Goal: Information Seeking & Learning: Learn about a topic

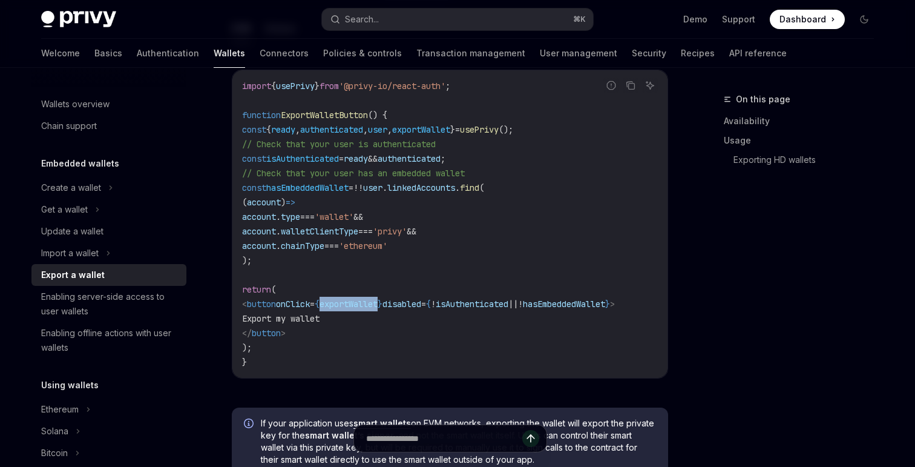
drag, startPoint x: 273, startPoint y: 217, endPoint x: 477, endPoint y: 244, distance: 205.7
click at [477, 244] on code "import { usePrivy } from '@privy-io/react-auth' ; function ExportWalletButton (…" at bounding box center [450, 224] width 416 height 291
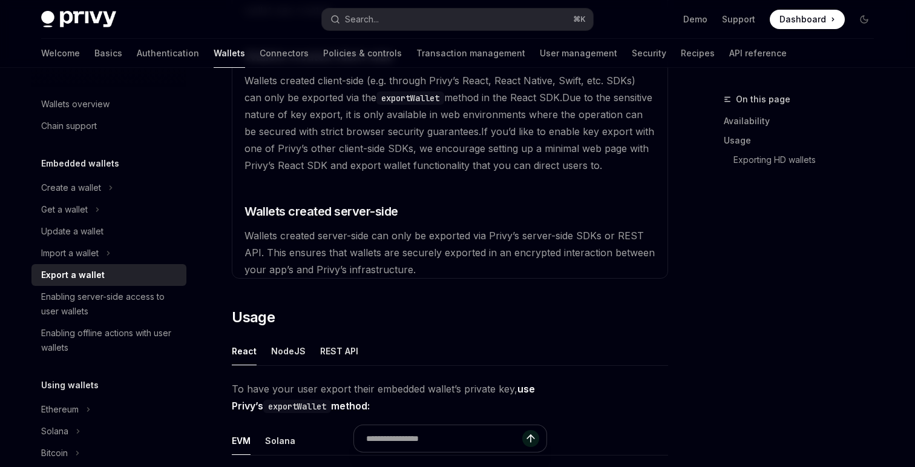
scroll to position [347, 0]
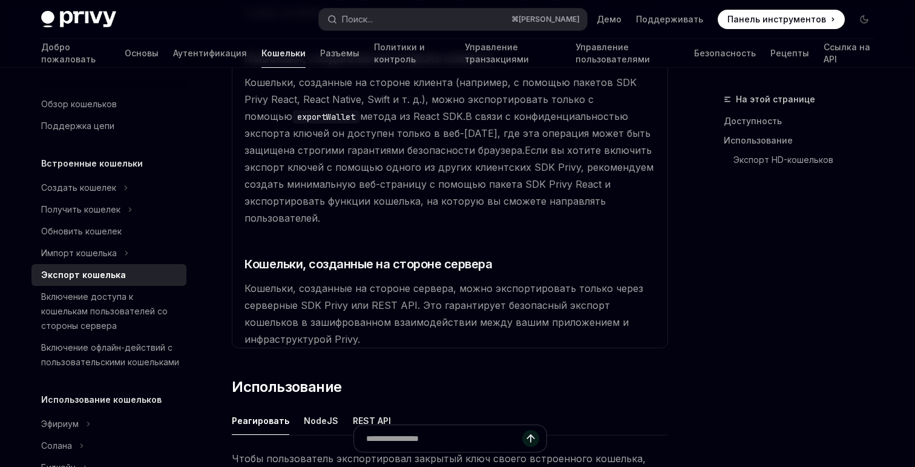
type textarea "*"
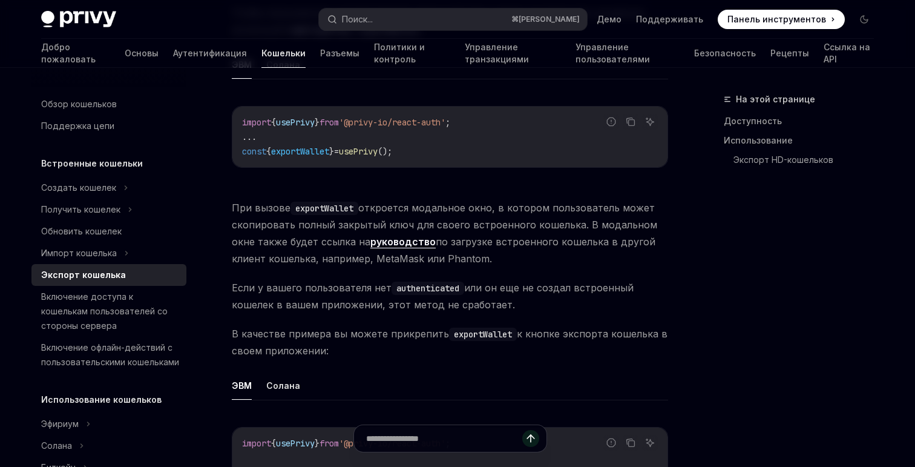
scroll to position [794, 0]
click at [560, 237] on span "При вызове exportWallet откроется модальное окно, в котором пользователь может …" at bounding box center [450, 233] width 436 height 68
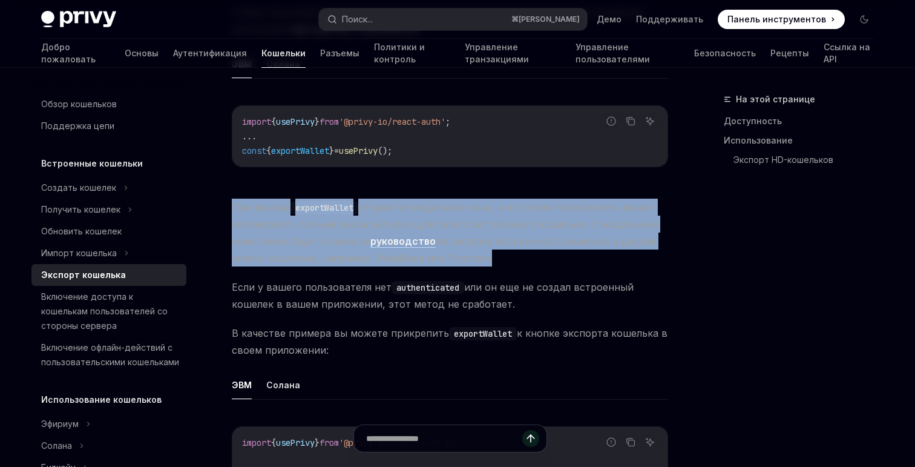
click at [560, 237] on span "При вызове exportWallet откроется модальное окно, в котором пользователь может …" at bounding box center [450, 233] width 436 height 68
click at [559, 238] on span "При вызове exportWallet откроется модальное окно, в котором пользователь может …" at bounding box center [450, 233] width 436 height 68
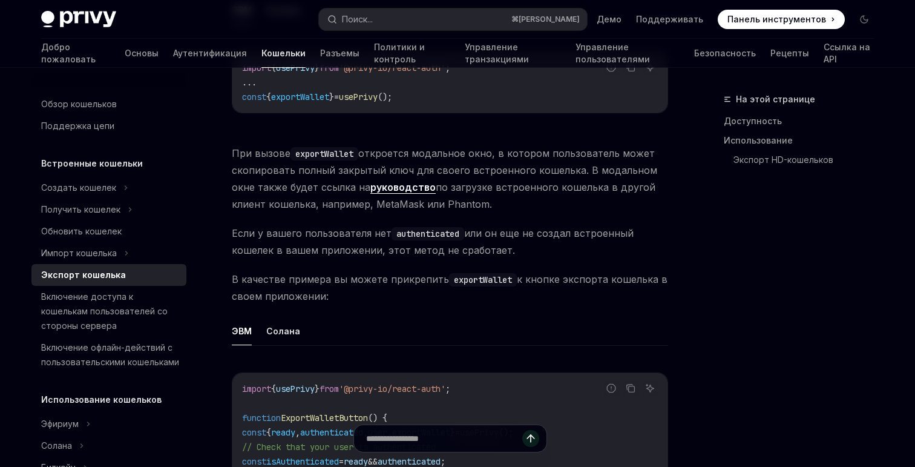
scroll to position [835, 0]
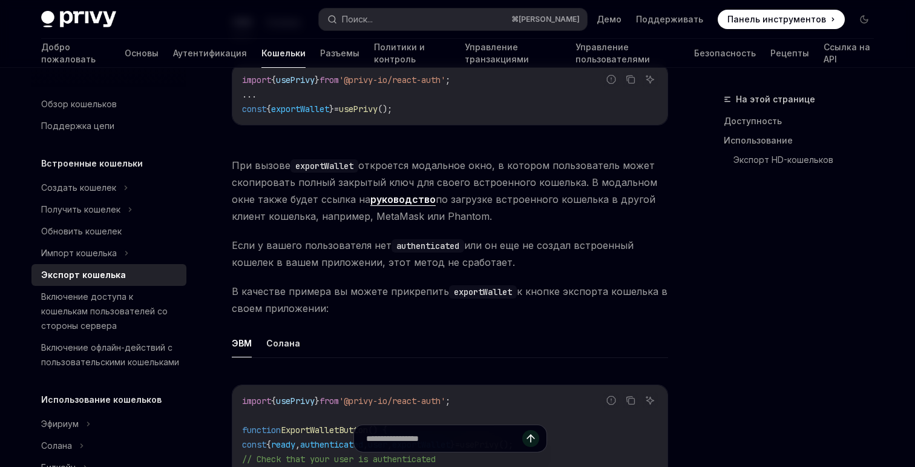
click at [559, 238] on span "Если у вашего пользователя нет authenticated или он еще не создал встроенный ко…" at bounding box center [450, 254] width 436 height 34
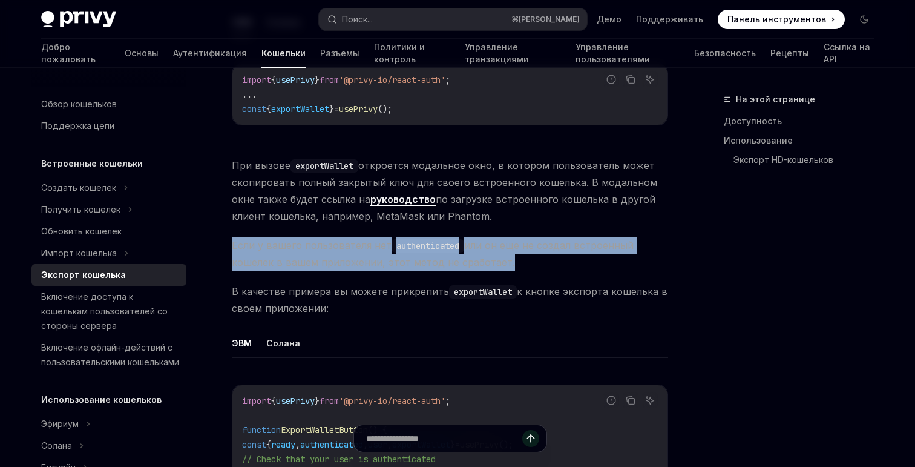
click at [559, 238] on span "Если у вашего пользователя нет authenticated или он еще не создал встроенный ко…" at bounding box center [450, 254] width 436 height 34
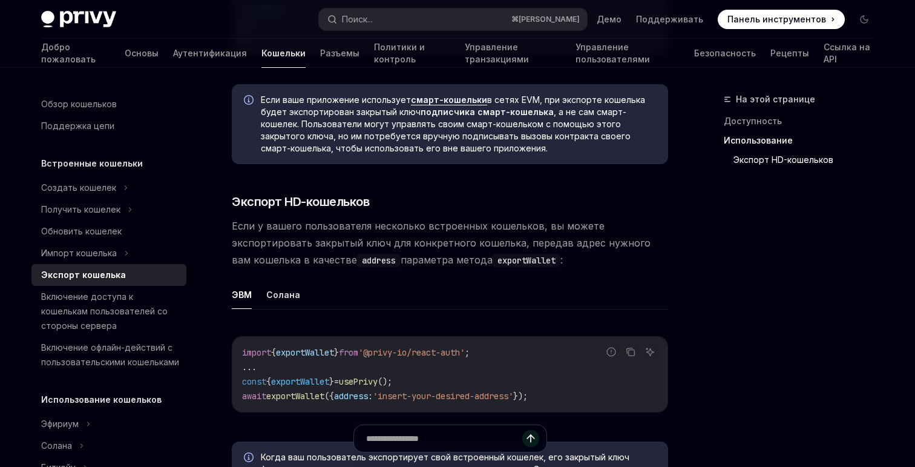
scroll to position [1466, 0]
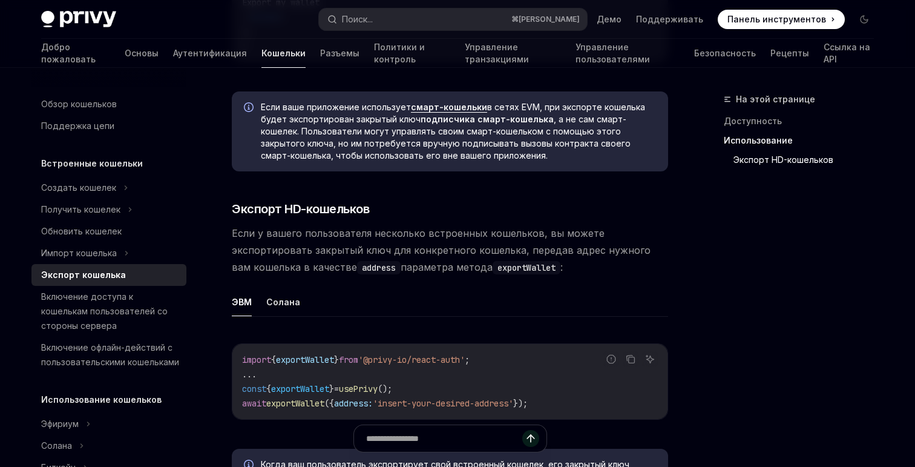
click at [416, 229] on span "Если у вашего пользователя несколько встроенных кошельков, вы можете экспортиро…" at bounding box center [450, 250] width 436 height 51
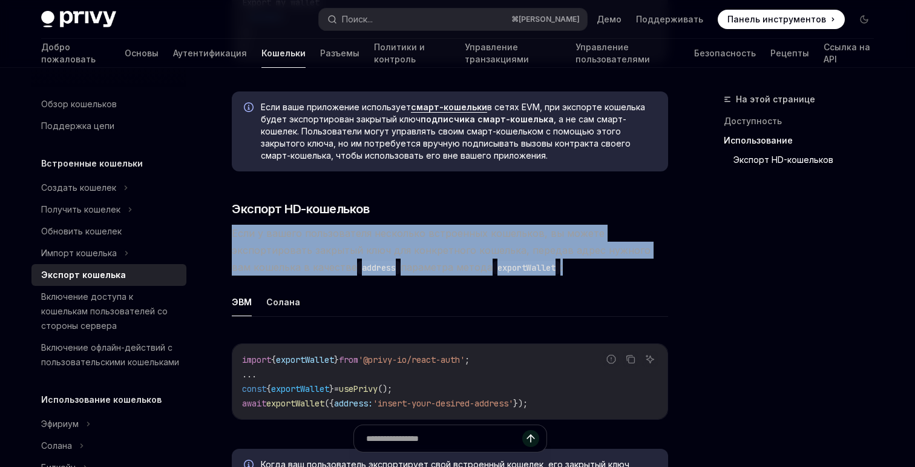
click at [416, 229] on span "Если у вашего пользователя несколько встроенных кошельков, вы можете экспортиро…" at bounding box center [450, 250] width 436 height 51
click at [412, 232] on font "Если у вашего пользователя несколько встроенных кошельков, вы можете экспортиро…" at bounding box center [441, 250] width 419 height 46
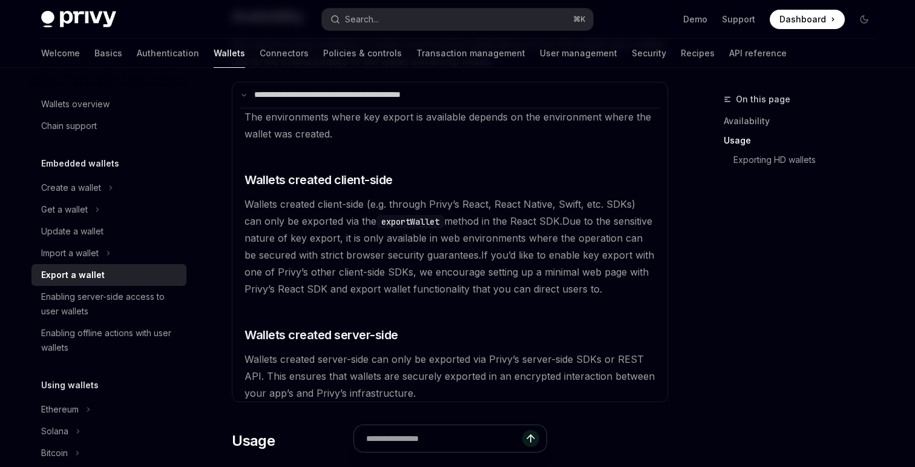
scroll to position [0, 0]
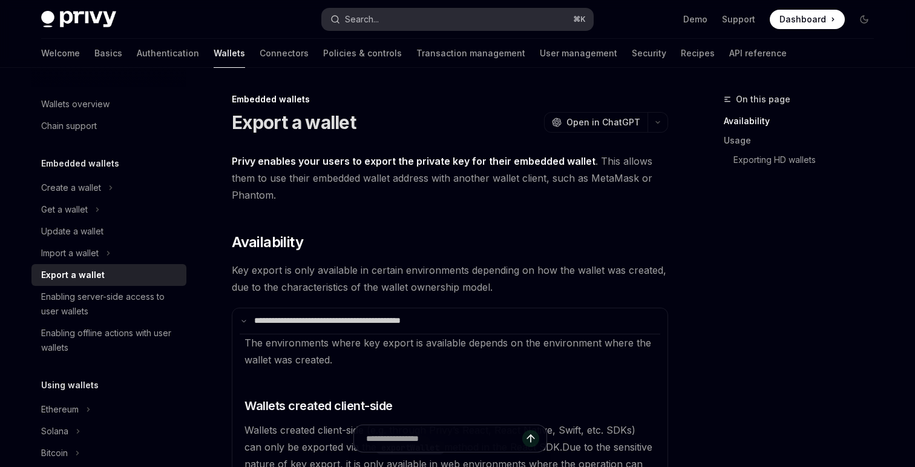
click at [422, 19] on button "Search... ⌘ K" at bounding box center [457, 19] width 271 height 22
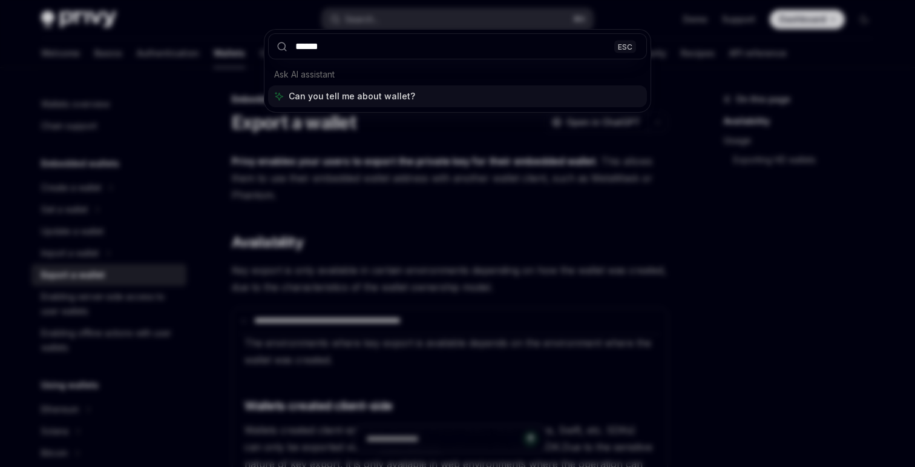
type input "******"
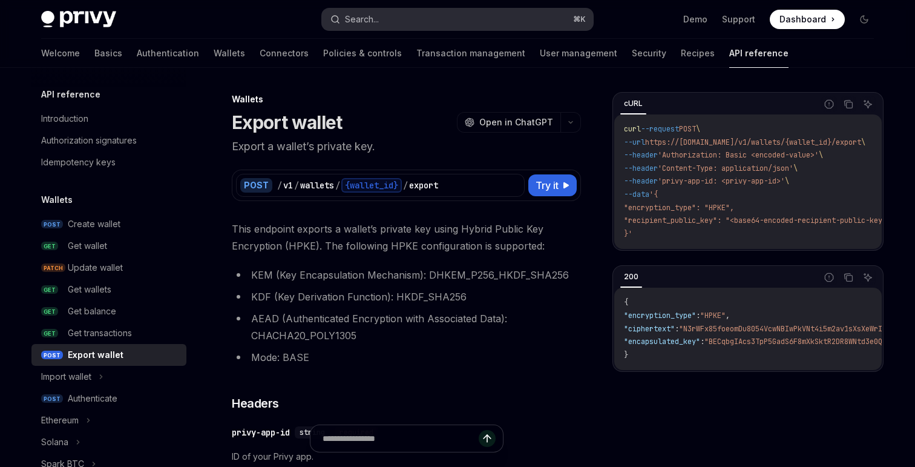
click at [453, 19] on button "Search... ⌘ K" at bounding box center [457, 19] width 271 height 22
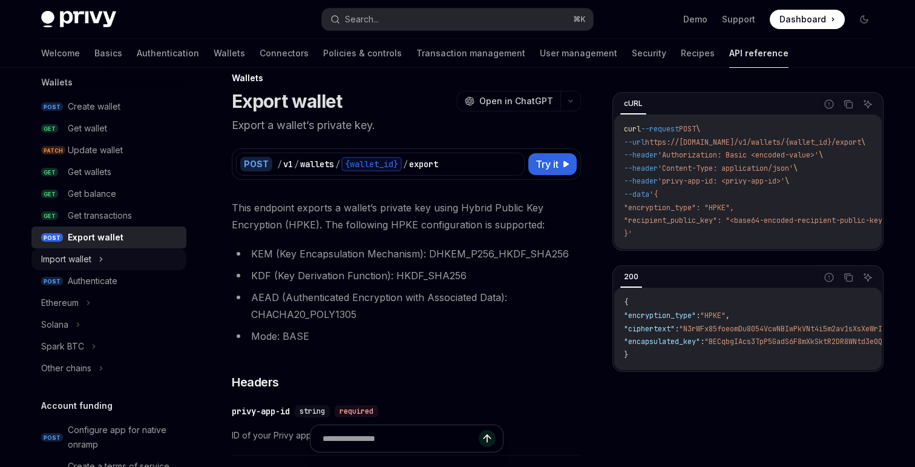
scroll to position [136, 0]
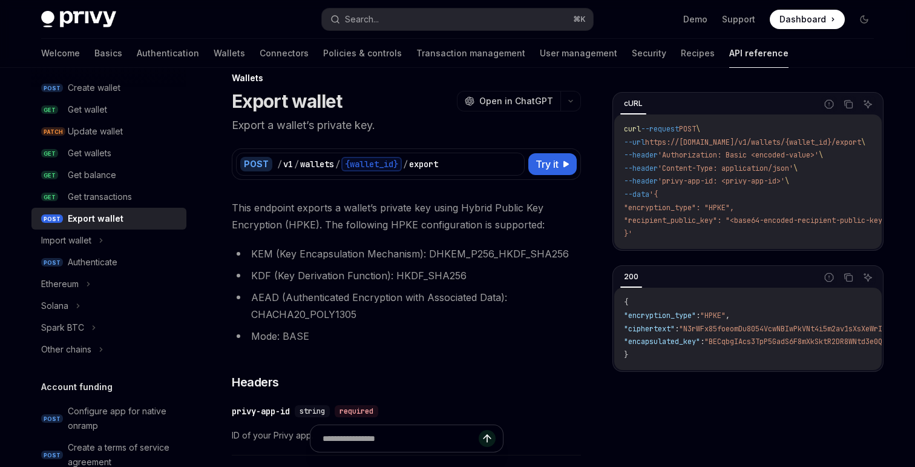
type textarea "*"
click at [76, 235] on div "Import wallet" at bounding box center [66, 240] width 50 height 15
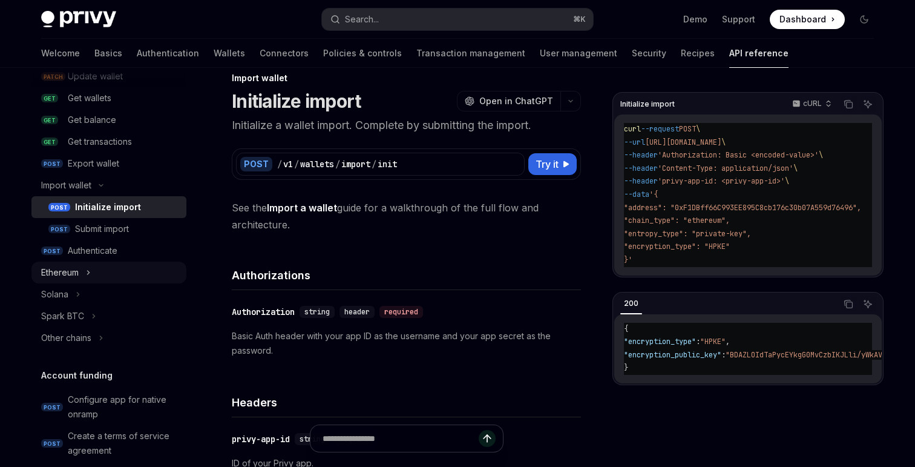
click at [81, 262] on button "Ethereum" at bounding box center [108, 273] width 155 height 22
type textarea "*"
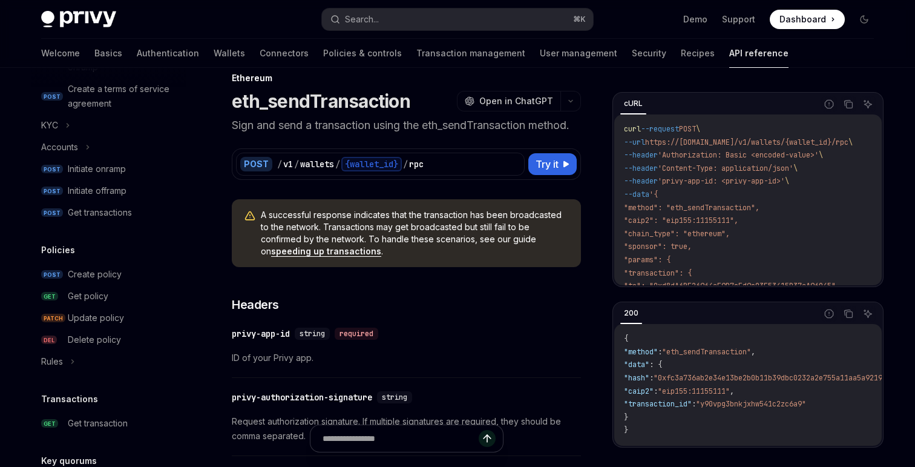
scroll to position [678, 0]
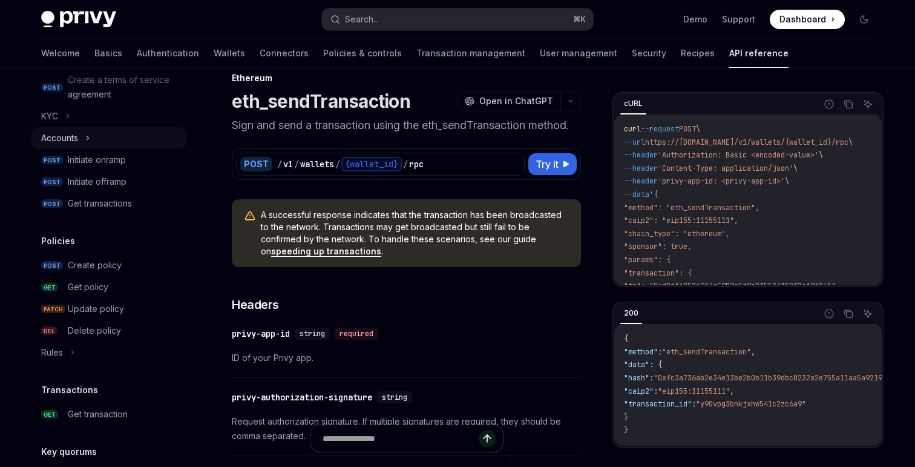
click at [71, 133] on div "Accounts" at bounding box center [59, 138] width 37 height 15
type textarea "*"
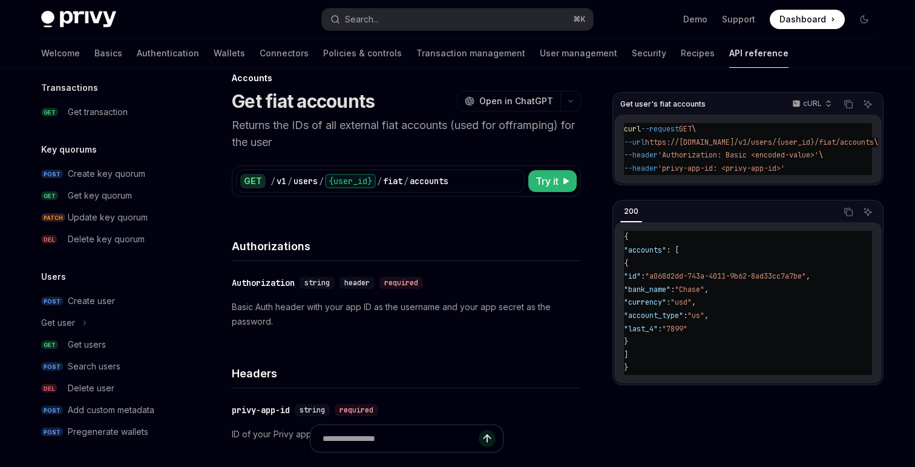
scroll to position [87, 0]
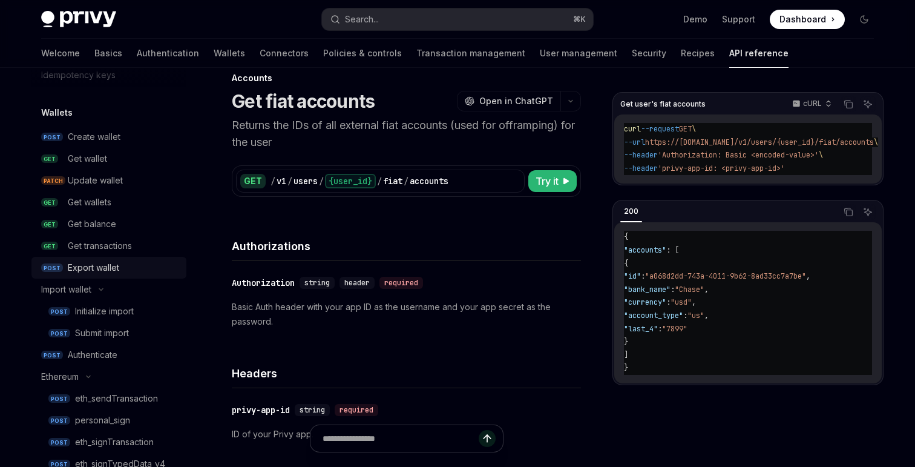
click at [128, 263] on div "Export wallet" at bounding box center [123, 267] width 111 height 15
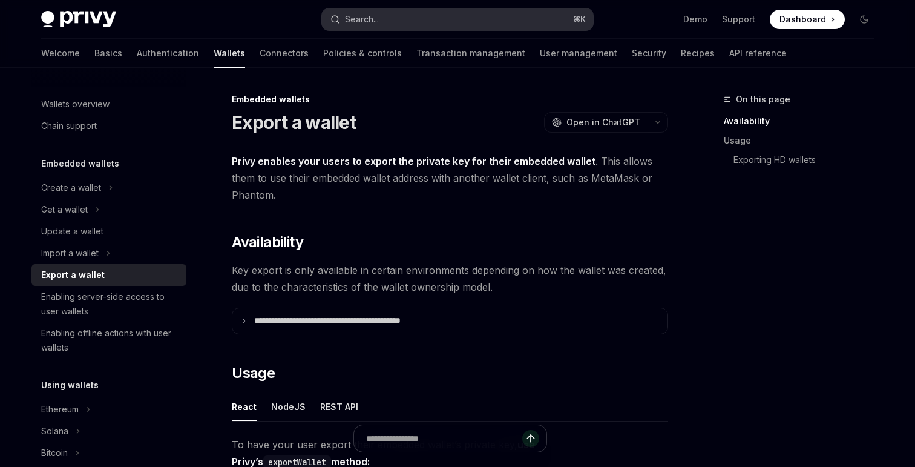
click at [404, 24] on button "Search... ⌘ K" at bounding box center [457, 19] width 271 height 22
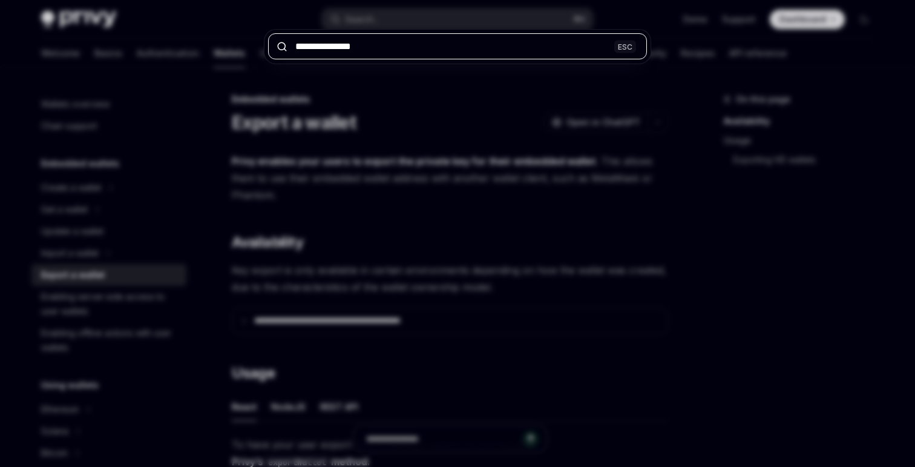
click at [373, 41] on input "**********" at bounding box center [457, 46] width 379 height 26
type input "******"
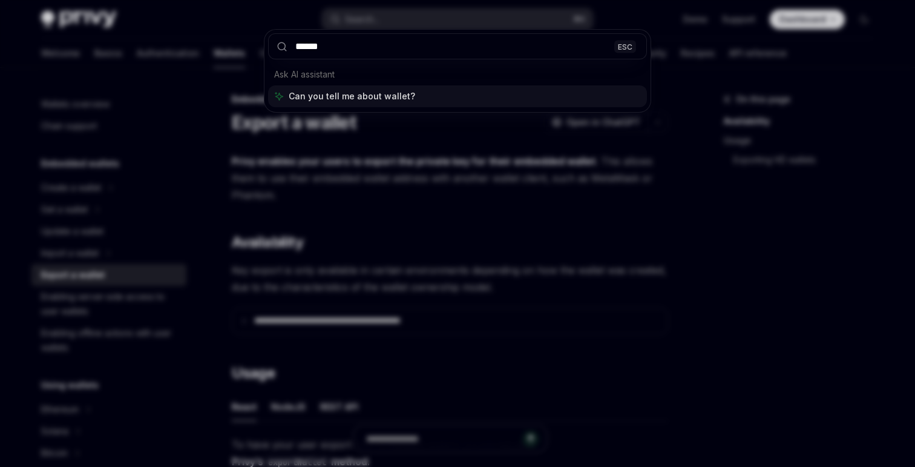
type textarea "*"
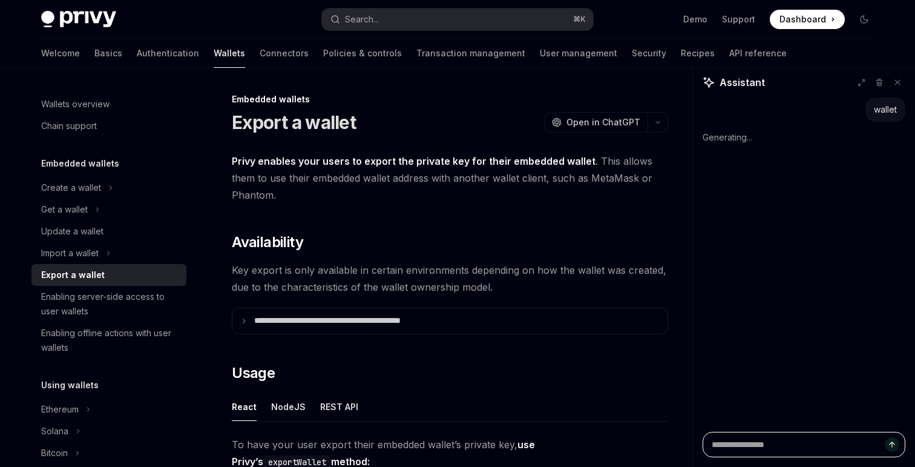
click at [771, 446] on textarea "Ask a question..." at bounding box center [804, 444] width 203 height 25
paste textarea "**********"
type textarea "**********"
type textarea "*"
type textarea "**********"
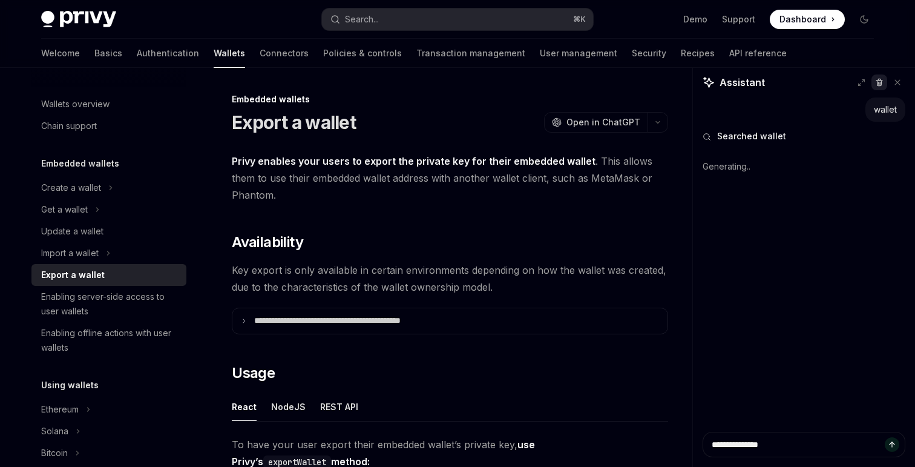
click at [881, 85] on icon at bounding box center [880, 84] width 4 height 4
click at [881, 85] on icon at bounding box center [880, 83] width 8 height 8
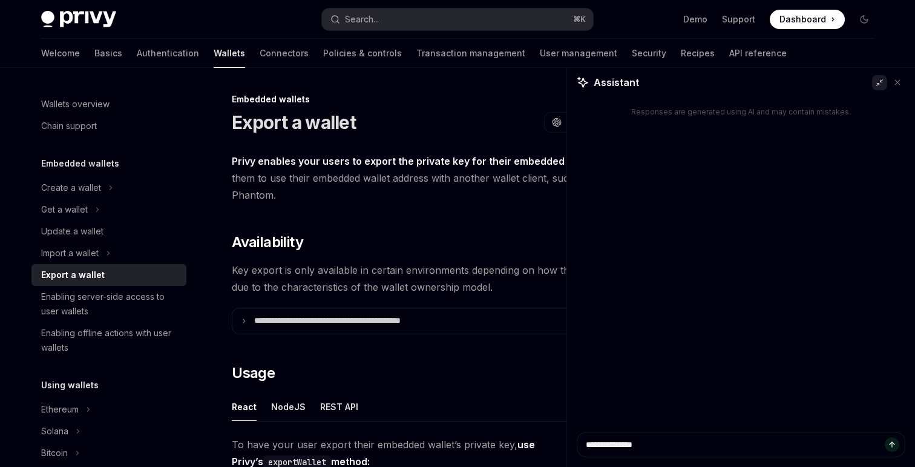
click at [881, 83] on icon at bounding box center [880, 83] width 8 height 8
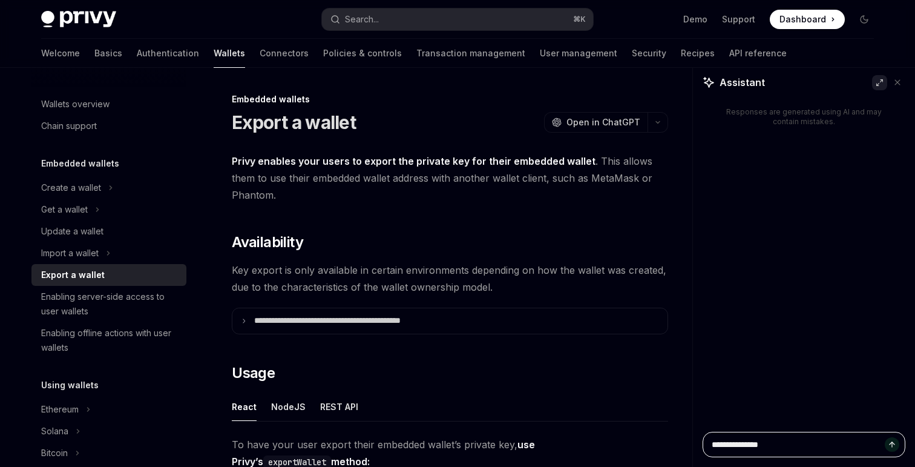
click at [806, 449] on textarea "**********" at bounding box center [804, 444] width 203 height 25
click at [894, 84] on icon at bounding box center [897, 82] width 8 height 8
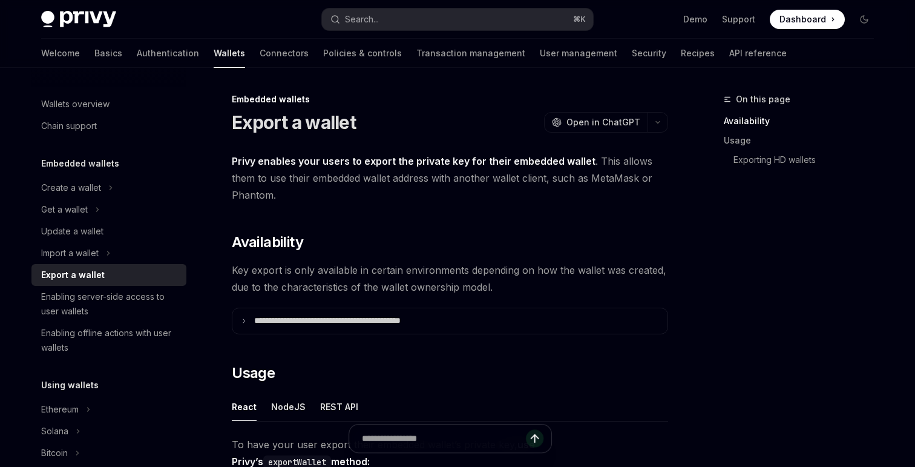
click at [437, 441] on div at bounding box center [450, 438] width 203 height 29
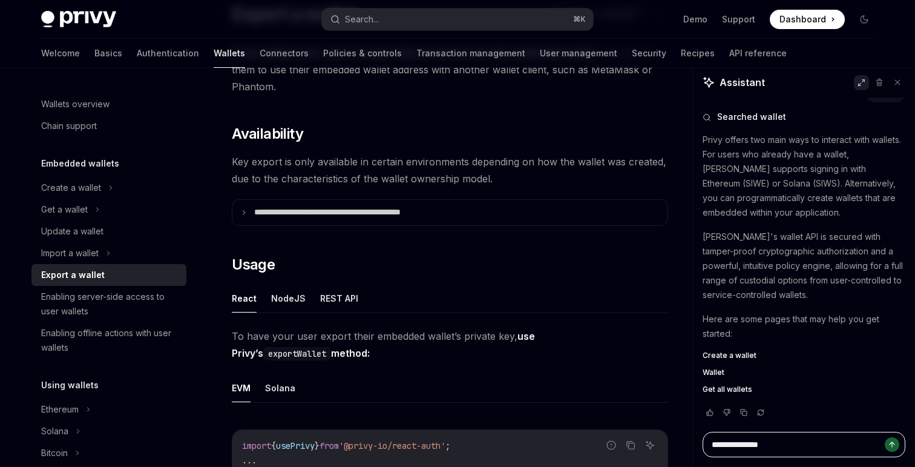
scroll to position [122, 0]
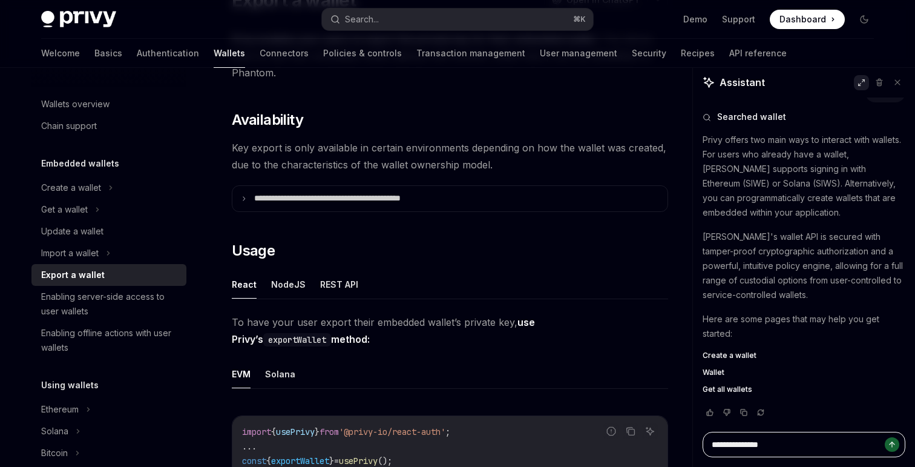
click at [785, 445] on textarea "**********" at bounding box center [804, 444] width 203 height 25
type textarea "*"
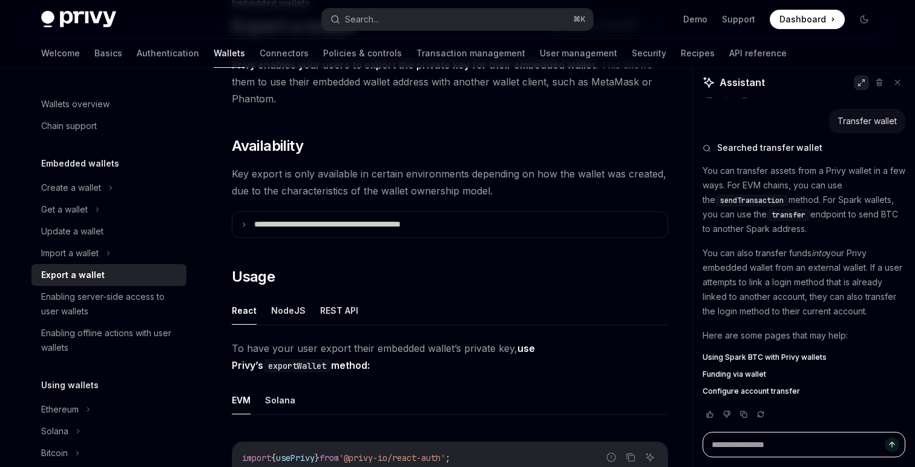
scroll to position [339, 0]
click at [94, 58] on link "Basics" at bounding box center [108, 53] width 28 height 29
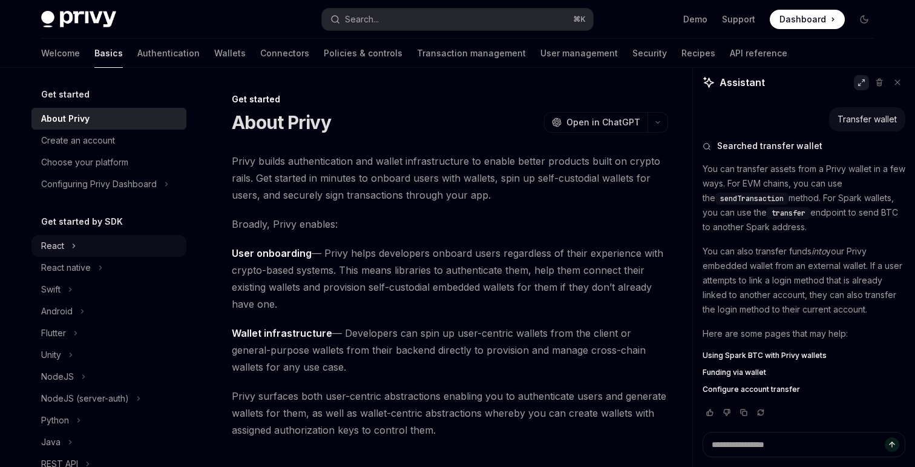
click at [59, 251] on div "React" at bounding box center [52, 246] width 23 height 15
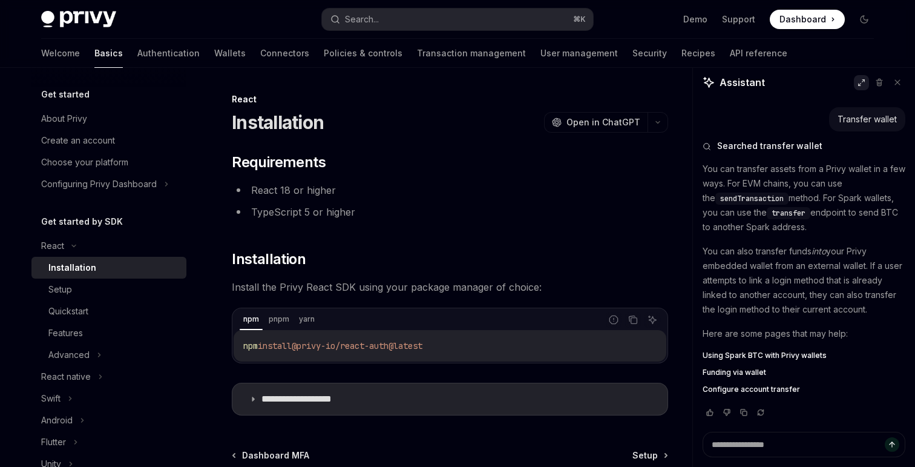
click at [304, 345] on span "@privy-io/react-auth@latest" at bounding box center [357, 345] width 131 height 11
drag, startPoint x: 304, startPoint y: 345, endPoint x: 393, endPoint y: 346, distance: 89.0
click at [393, 346] on span "@privy-io/react-auth@latest" at bounding box center [357, 345] width 131 height 11
copy span "@privy-io/react-auth"
click at [125, 278] on link "Setup" at bounding box center [108, 289] width 155 height 22
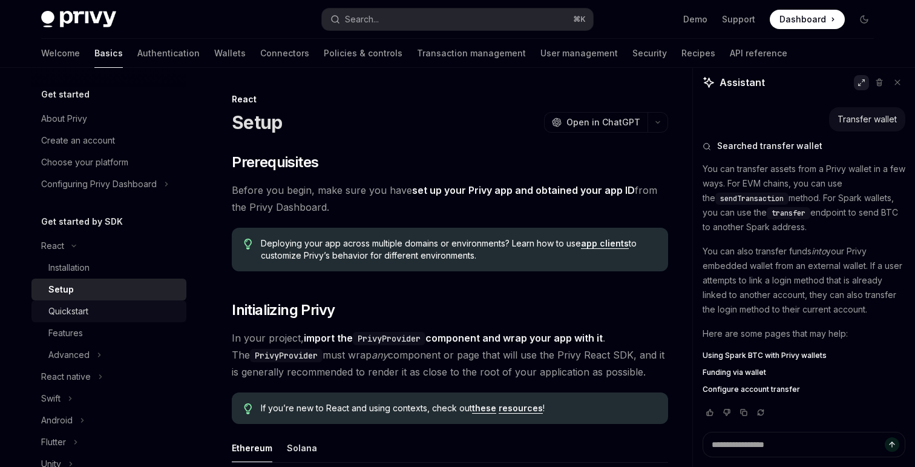
click at [120, 312] on div "Quickstart" at bounding box center [113, 311] width 131 height 15
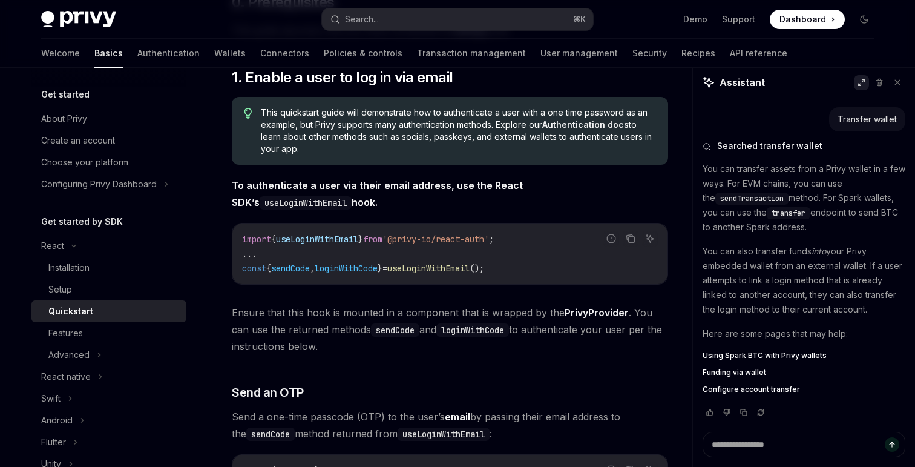
scroll to position [199, 0]
click at [137, 329] on div "Features" at bounding box center [113, 333] width 131 height 15
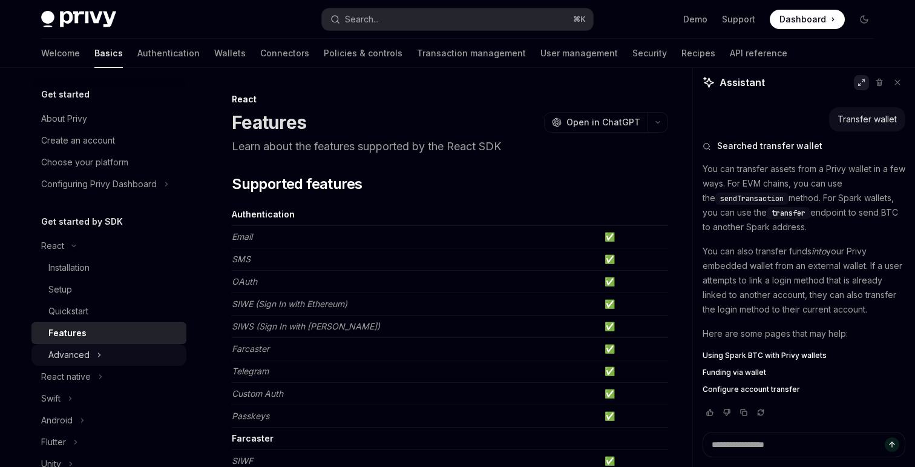
click at [133, 360] on button "Advanced" at bounding box center [108, 355] width 155 height 22
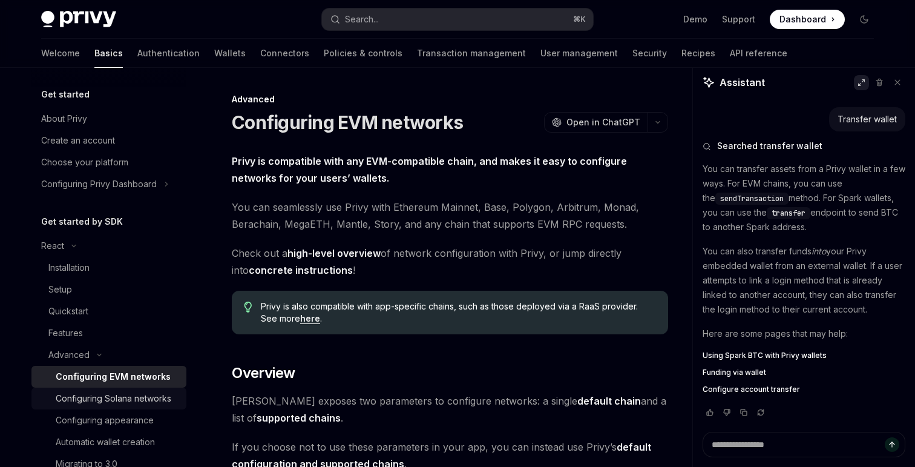
click at [131, 396] on div "Configuring Solana networks" at bounding box center [114, 398] width 116 height 15
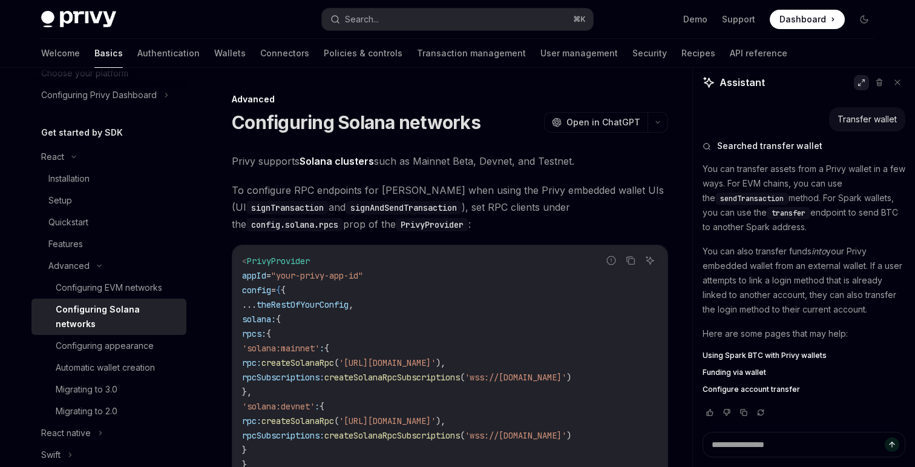
scroll to position [122, 0]
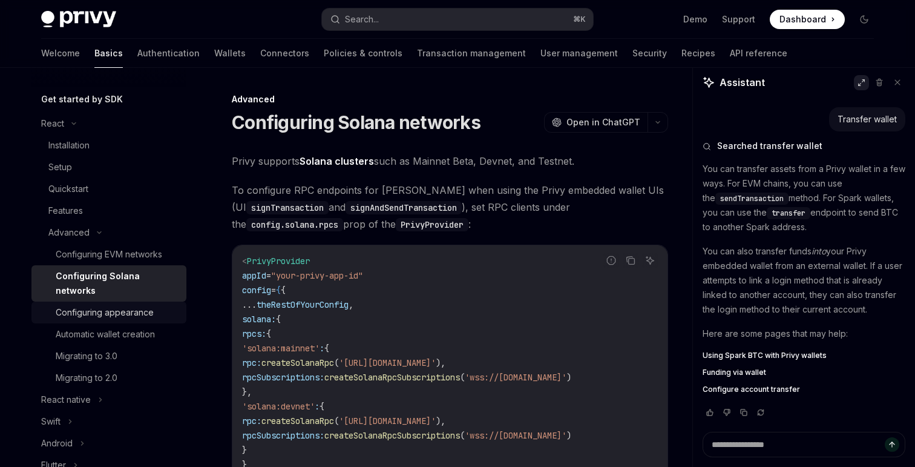
click at [139, 305] on link "Configuring appearance" at bounding box center [108, 312] width 155 height 22
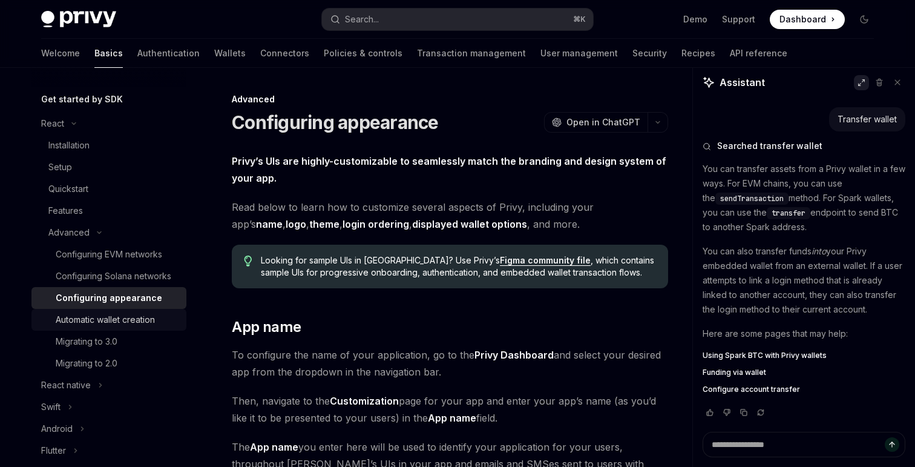
click at [139, 320] on div "Automatic wallet creation" at bounding box center [105, 319] width 99 height 15
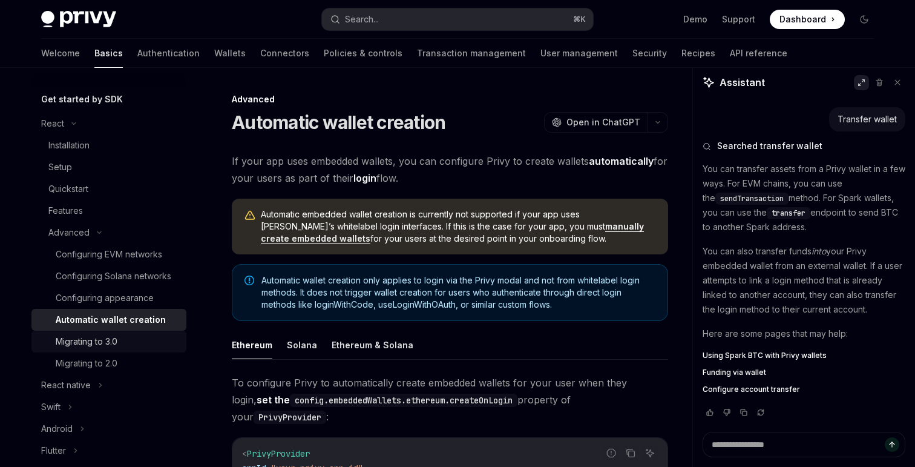
click at [138, 336] on div "Migrating to 3.0" at bounding box center [117, 341] width 123 height 15
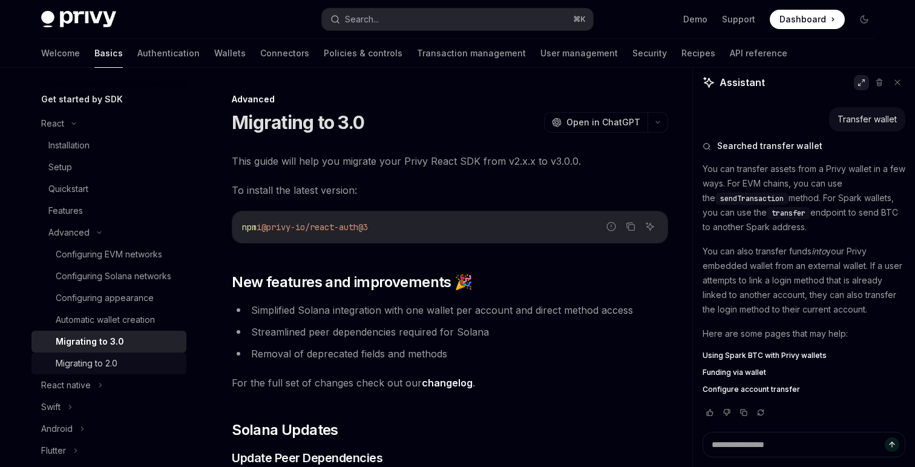
click at [136, 370] on div "Migrating to 2.0" at bounding box center [117, 363] width 123 height 15
type textarea "*"
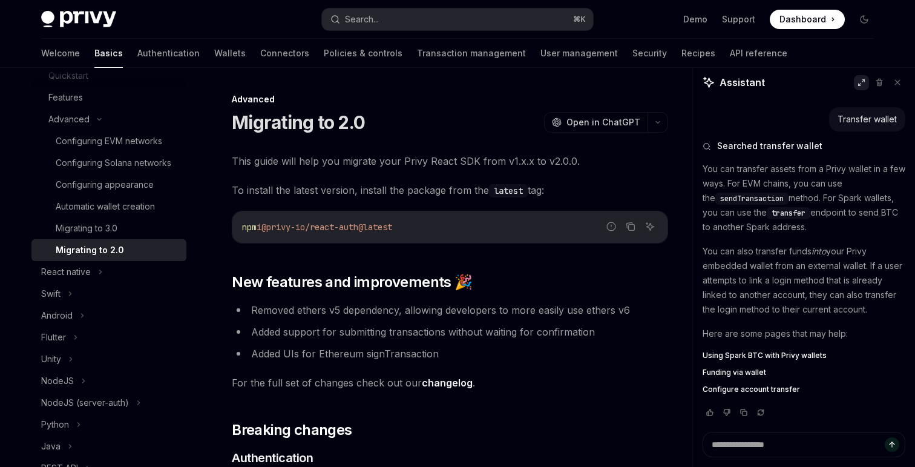
scroll to position [242, 0]
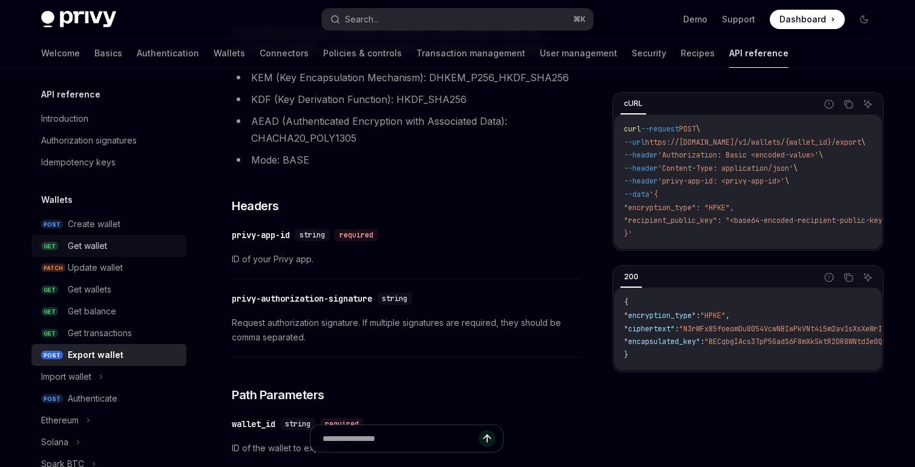
scroll to position [186, 0]
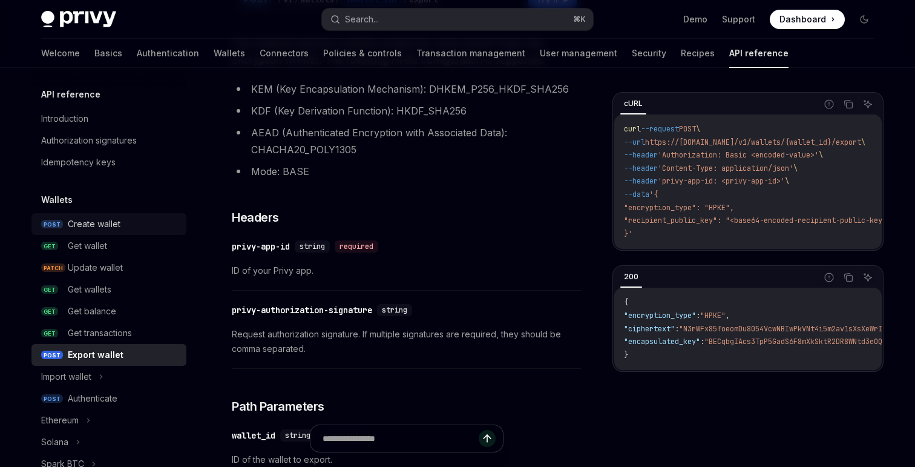
click at [88, 226] on div "Create wallet" at bounding box center [94, 224] width 53 height 15
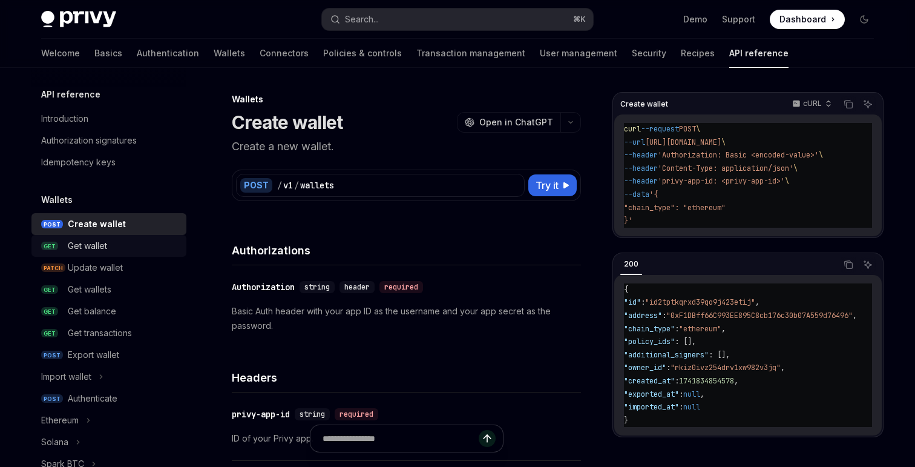
click at [91, 250] on div "Get wallet" at bounding box center [87, 246] width 39 height 15
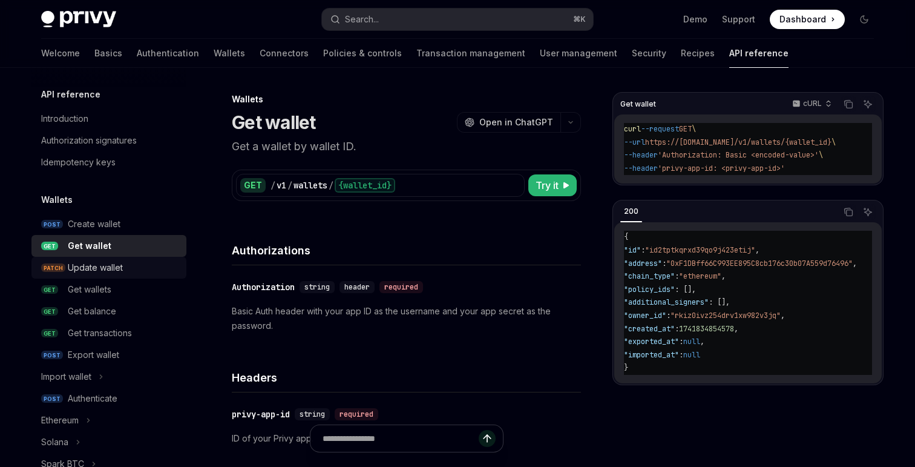
click at [91, 265] on div "Update wallet" at bounding box center [95, 267] width 55 height 15
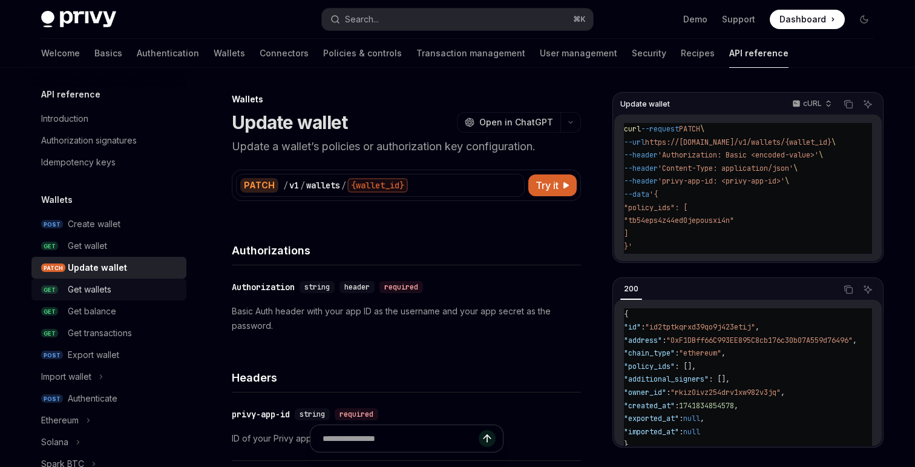
click at [91, 294] on div "Get wallets" at bounding box center [90, 289] width 44 height 15
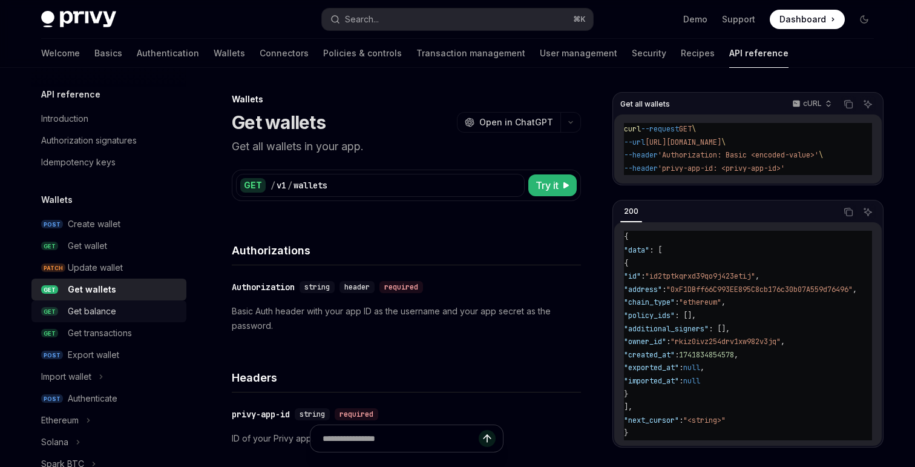
click at [91, 318] on div "Get balance" at bounding box center [92, 311] width 48 height 15
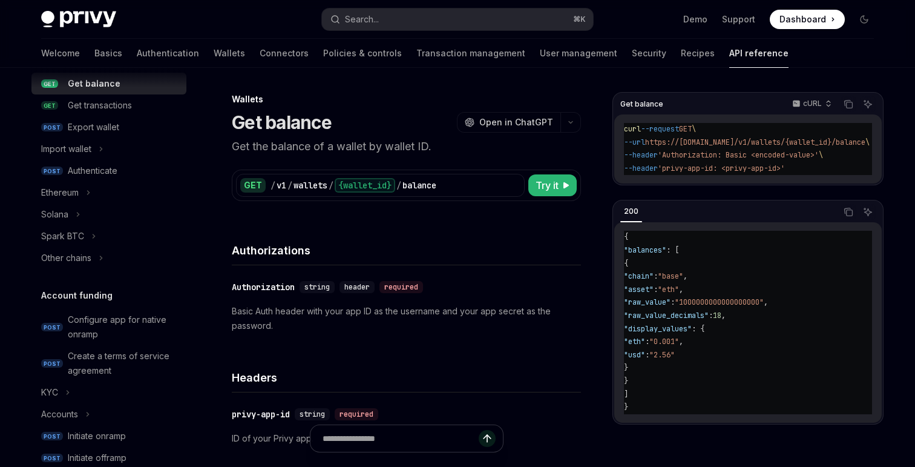
scroll to position [255, 0]
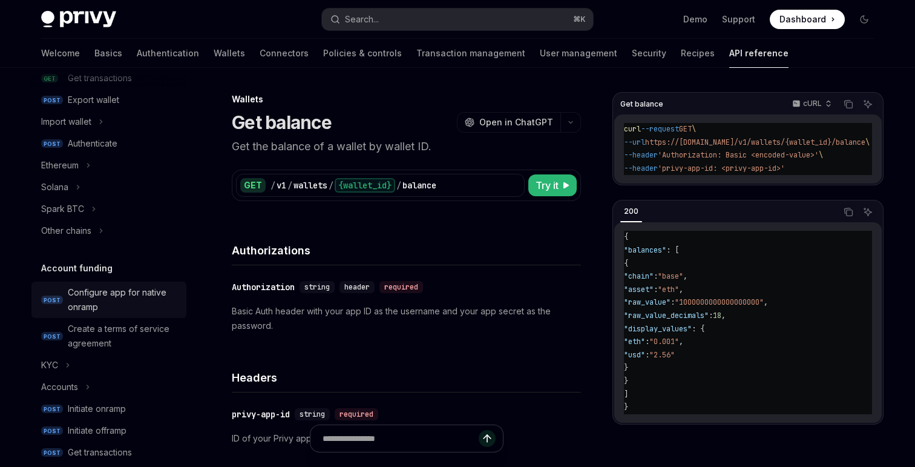
click at [94, 286] on div "Configure app for native onramp" at bounding box center [123, 299] width 111 height 29
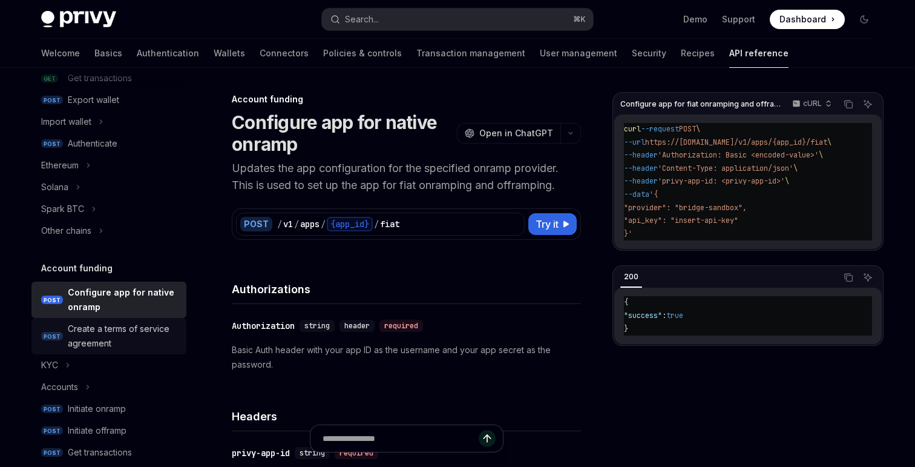
click at [92, 332] on div "Create a terms of service agreement" at bounding box center [123, 335] width 111 height 29
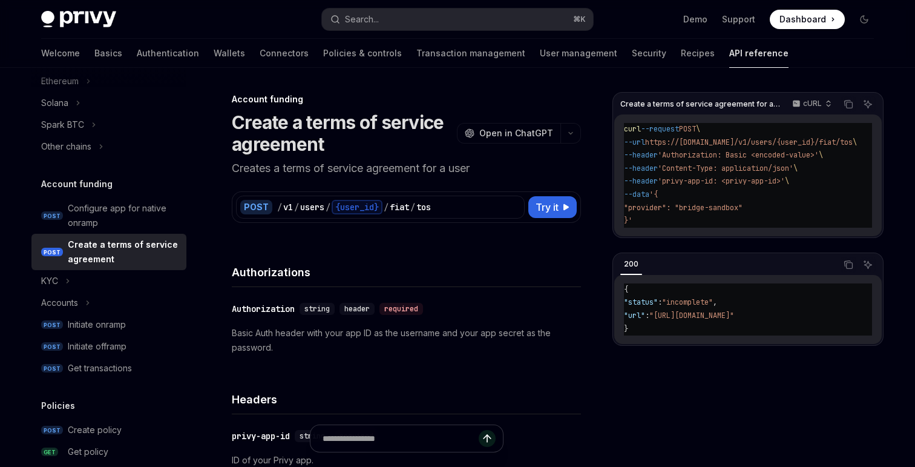
scroll to position [344, 0]
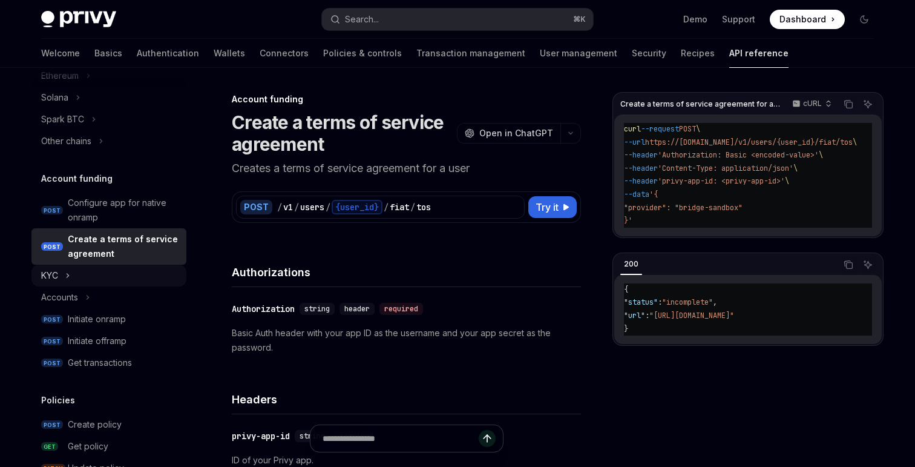
click at [78, 279] on button "KYC" at bounding box center [108, 276] width 155 height 22
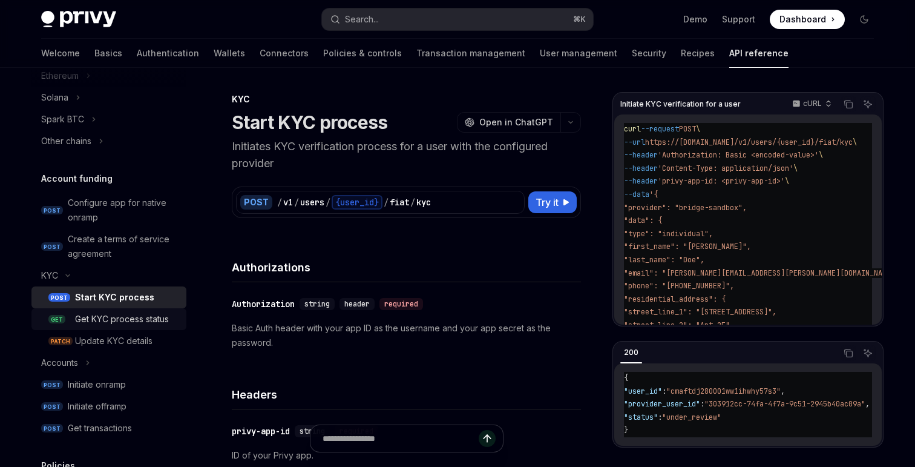
click at [91, 313] on div "Get KYC process status" at bounding box center [122, 319] width 94 height 15
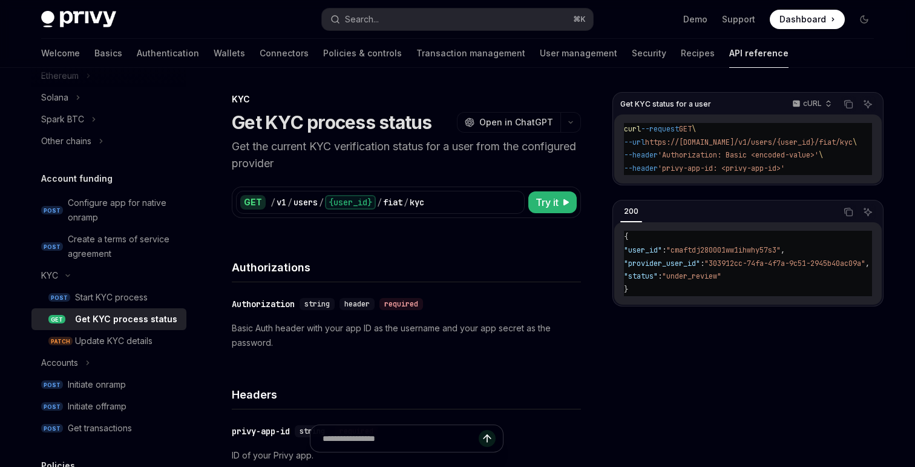
click at [94, 329] on link "GET Get KYC process status" at bounding box center [108, 319] width 155 height 22
click at [94, 336] on div "Update KYC details" at bounding box center [113, 341] width 77 height 15
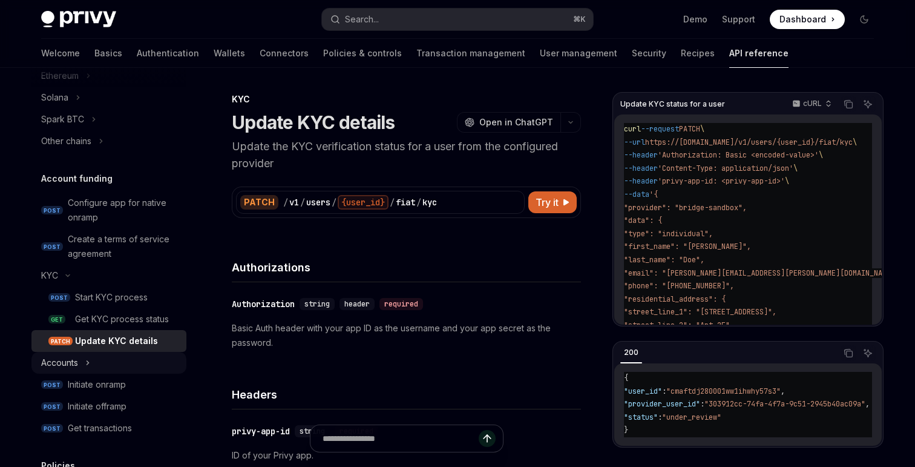
click at [92, 363] on button "Accounts" at bounding box center [108, 363] width 155 height 22
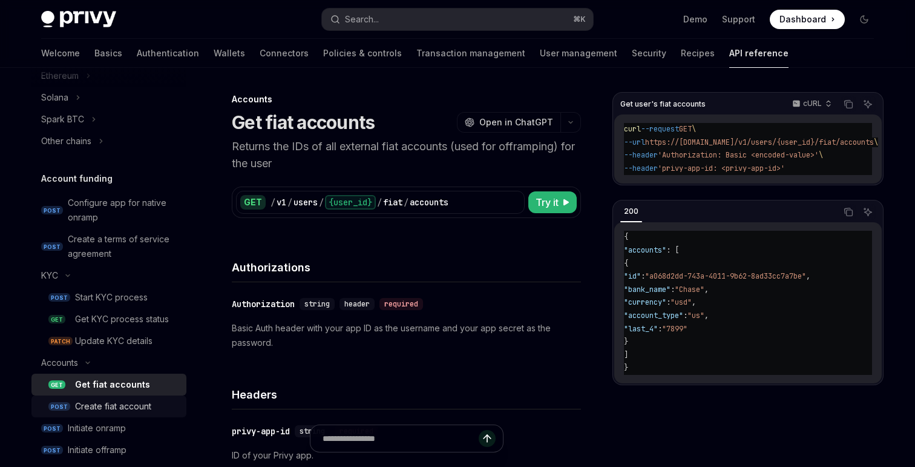
click at [97, 401] on div "Create fiat account" at bounding box center [113, 406] width 76 height 15
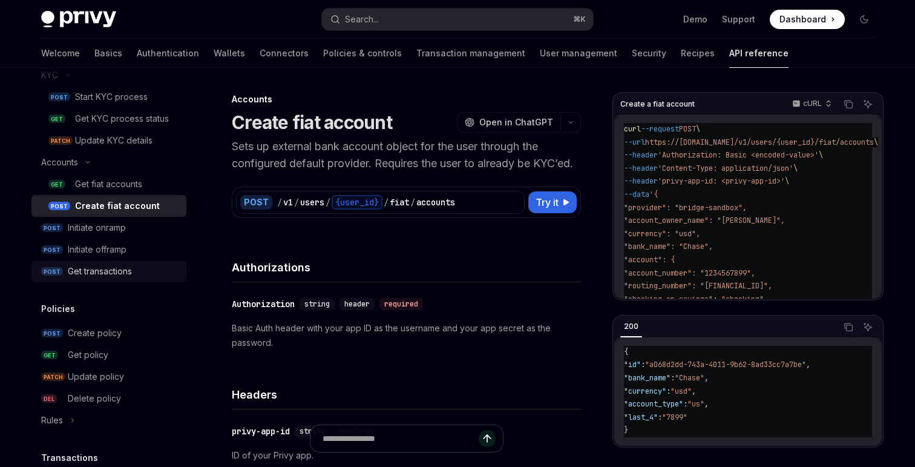
scroll to position [551, 0]
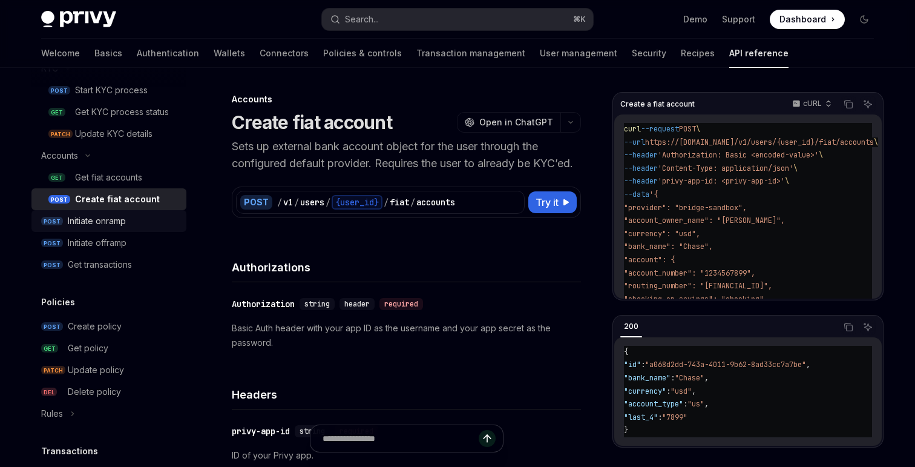
click at [91, 222] on div "Initiate onramp" at bounding box center [97, 221] width 58 height 15
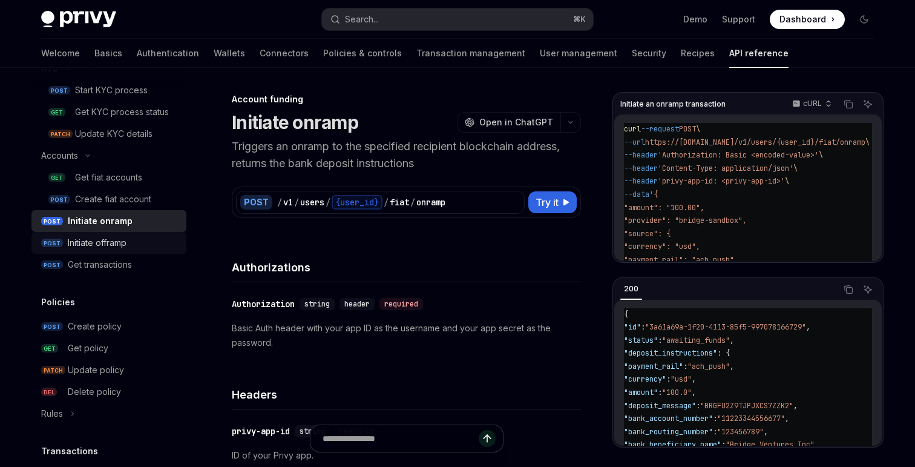
click at [91, 242] on div "Initiate offramp" at bounding box center [97, 242] width 59 height 15
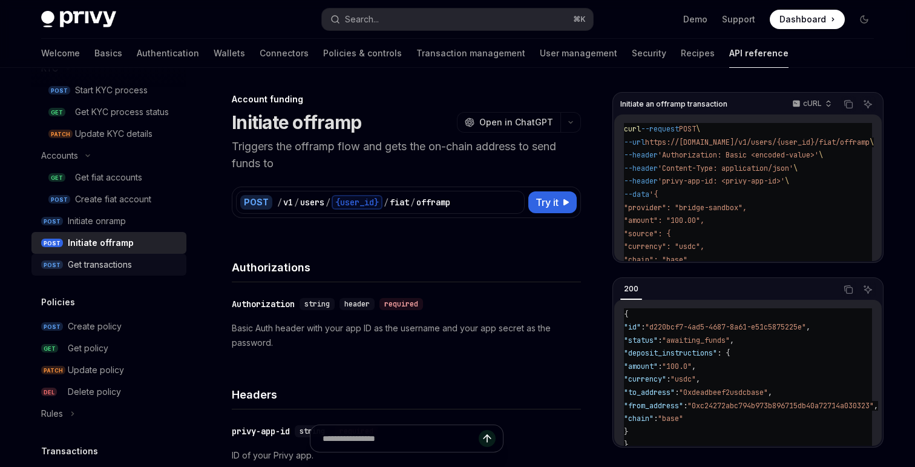
click at [91, 255] on link "POST Get transactions" at bounding box center [108, 265] width 155 height 22
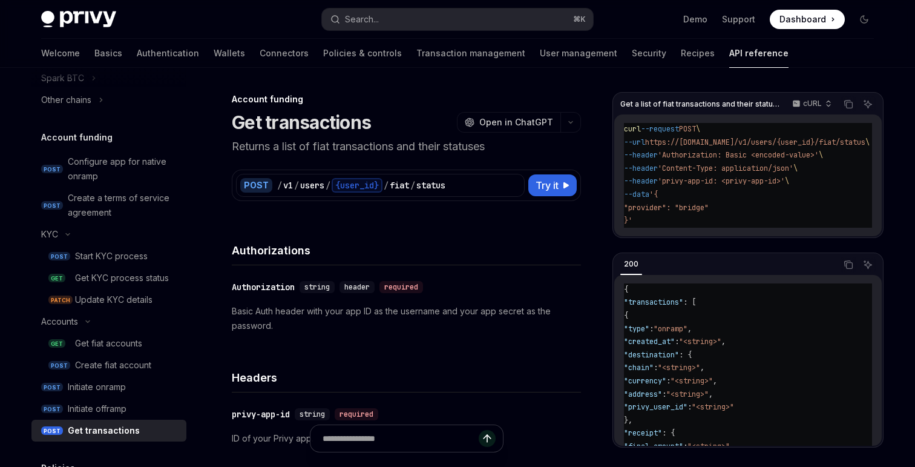
scroll to position [360, 0]
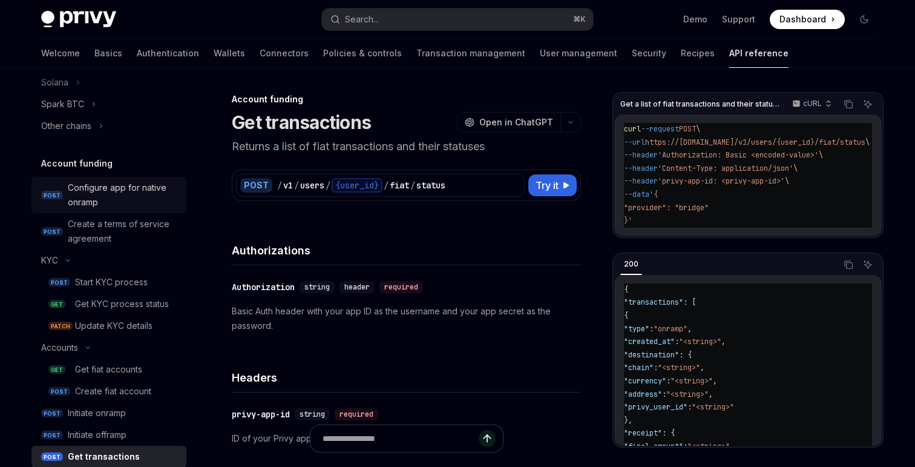
click at [90, 192] on div "Configure app for native onramp" at bounding box center [123, 194] width 111 height 29
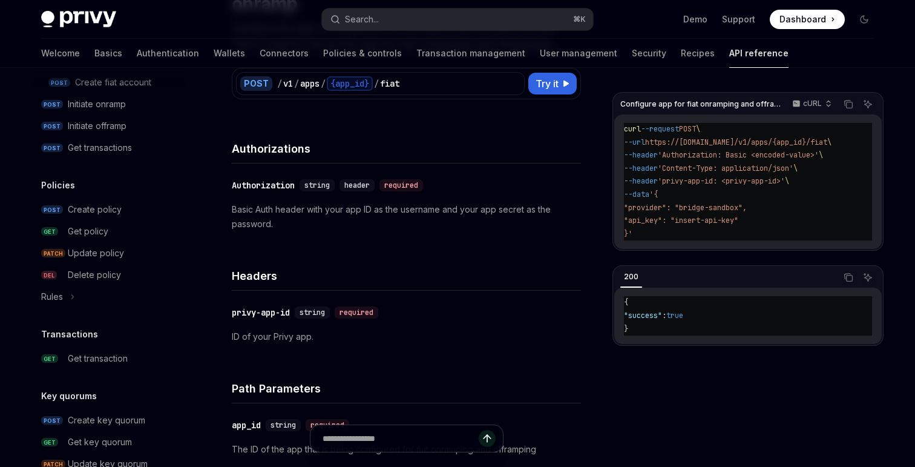
scroll to position [679, 0]
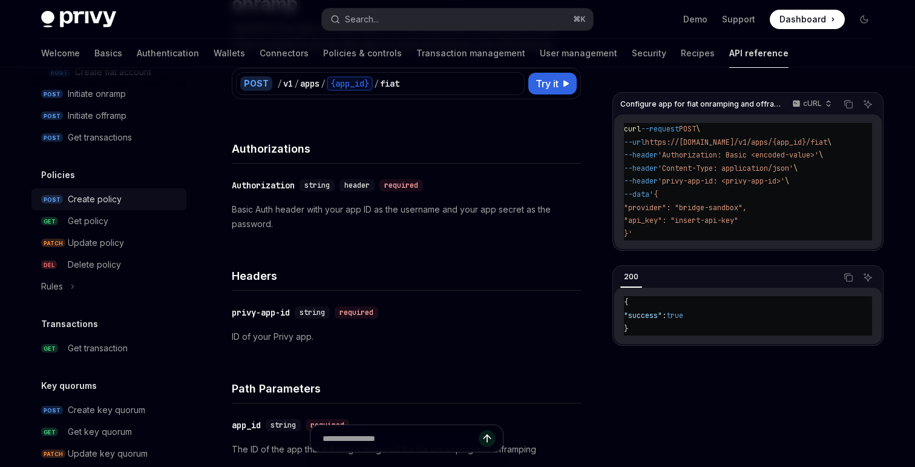
click at [101, 192] on div "Create policy" at bounding box center [95, 199] width 54 height 15
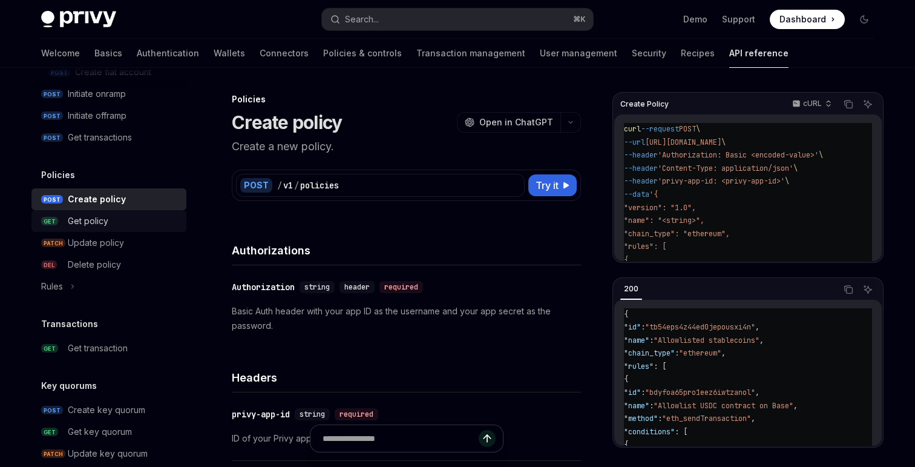
click at [99, 222] on div "Get policy" at bounding box center [88, 221] width 41 height 15
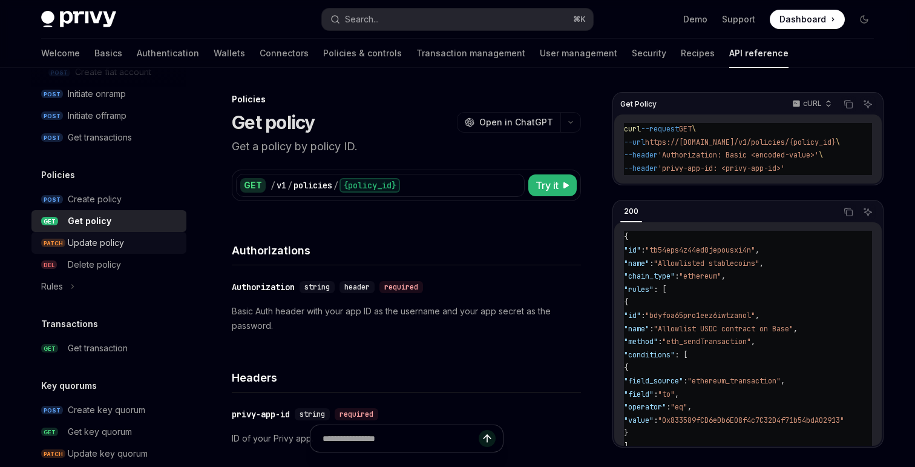
click at [99, 247] on div "Update policy" at bounding box center [96, 242] width 56 height 15
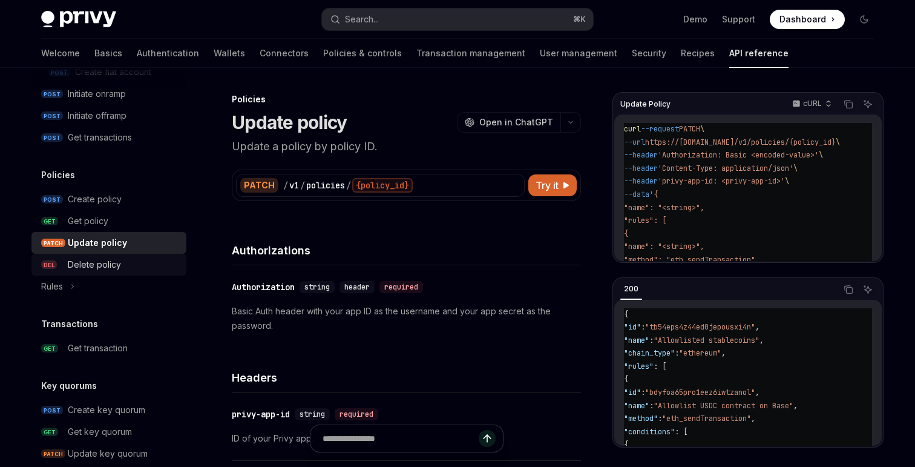
click at [100, 264] on div "Delete policy" at bounding box center [94, 264] width 53 height 15
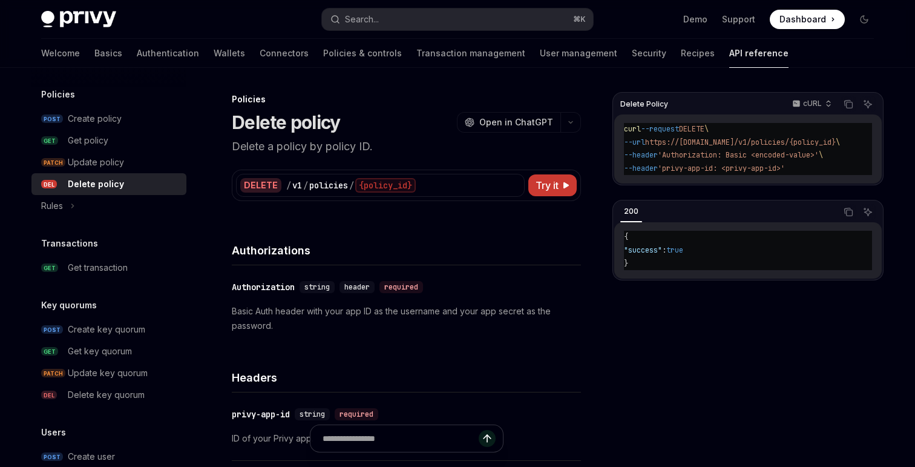
scroll to position [782, 0]
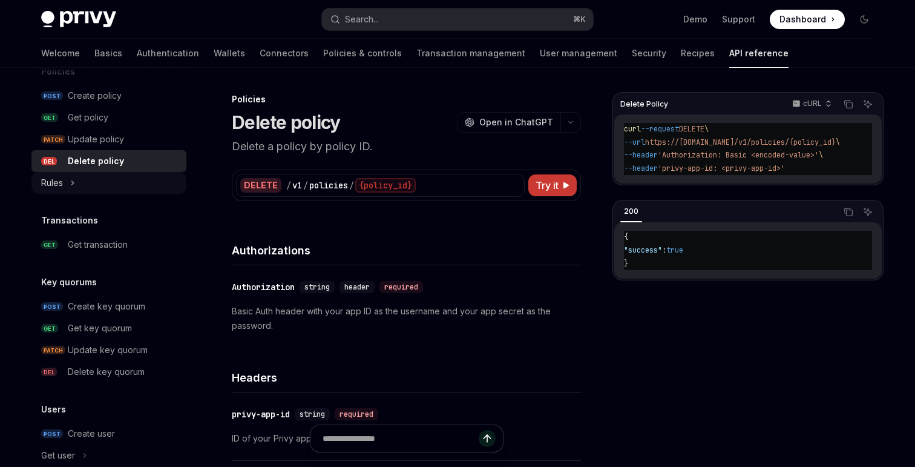
click at [92, 183] on button "Rules" at bounding box center [108, 183] width 155 height 22
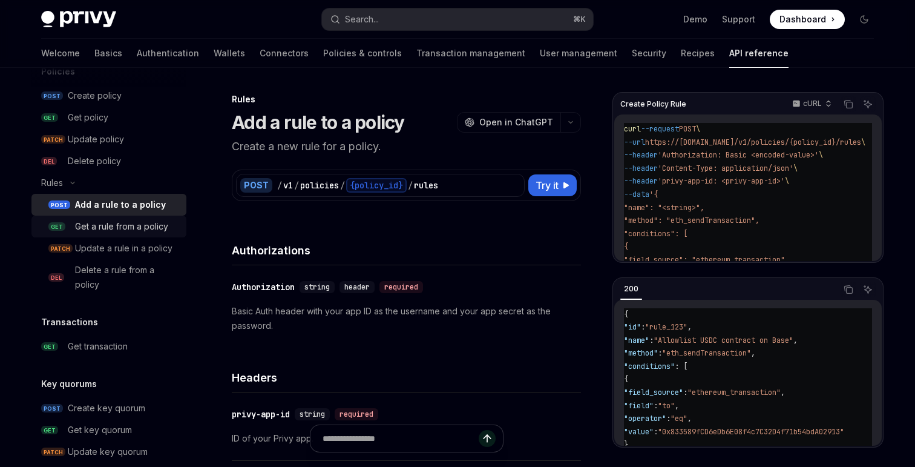
click at [93, 222] on div "Get a rule from a policy" at bounding box center [121, 226] width 93 height 15
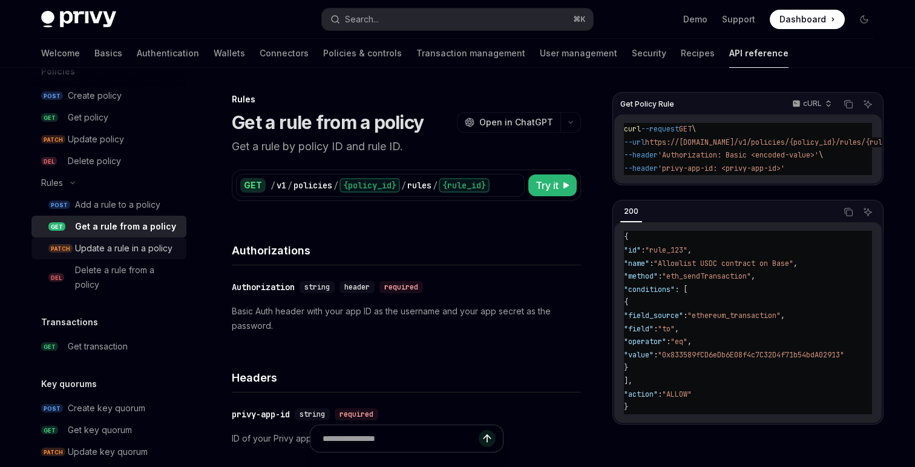
click at [93, 249] on div "Update a rule in a policy" at bounding box center [123, 248] width 97 height 15
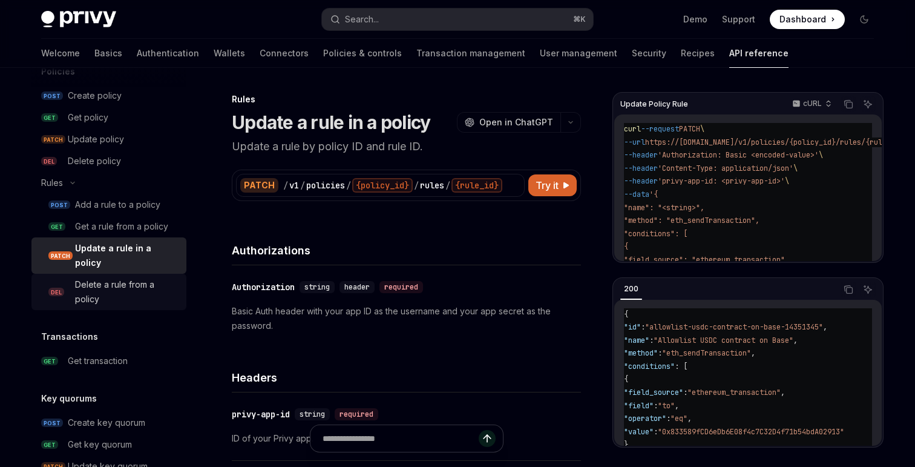
click at [93, 277] on div "Delete a rule from a policy" at bounding box center [127, 291] width 104 height 29
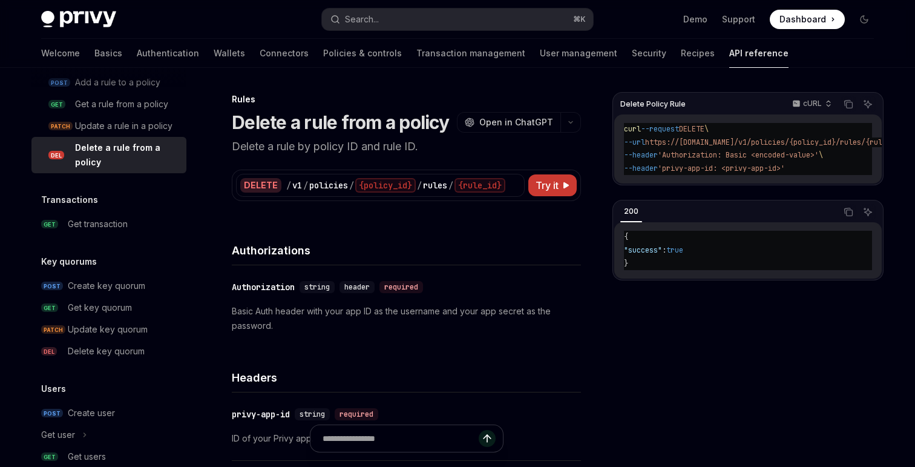
scroll to position [915, 0]
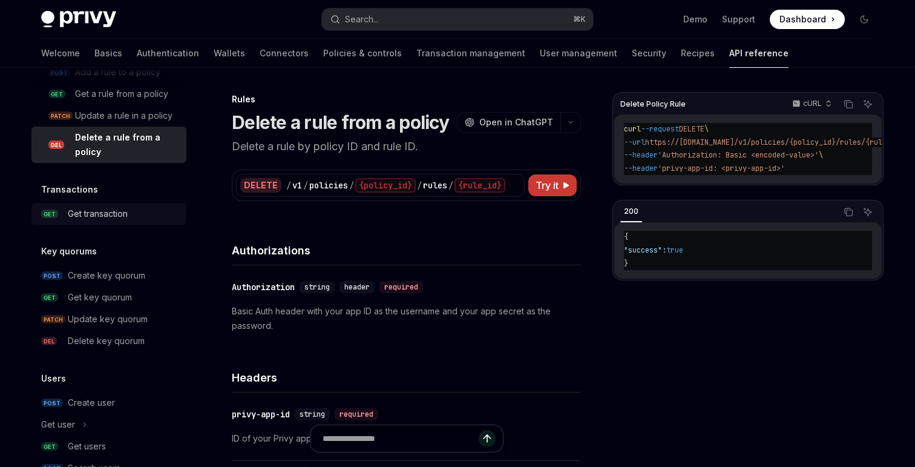
click at [93, 209] on div "Get transaction" at bounding box center [98, 213] width 60 height 15
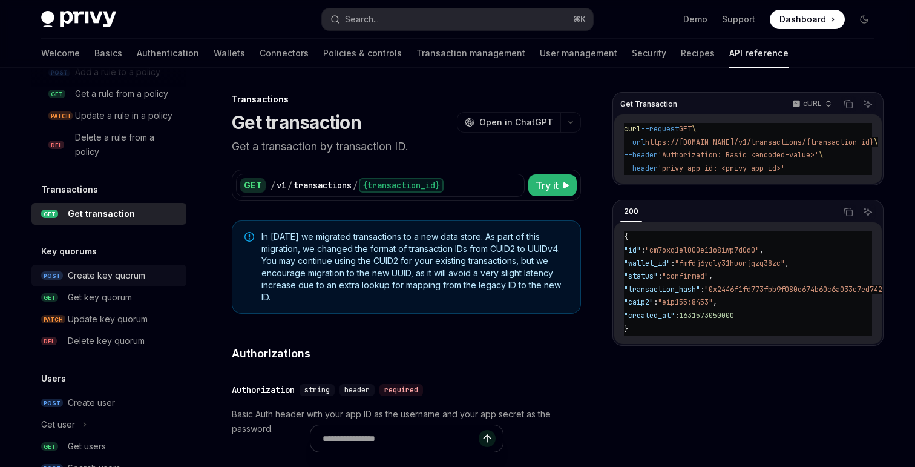
click at [94, 276] on div "Create key quorum" at bounding box center [106, 275] width 77 height 15
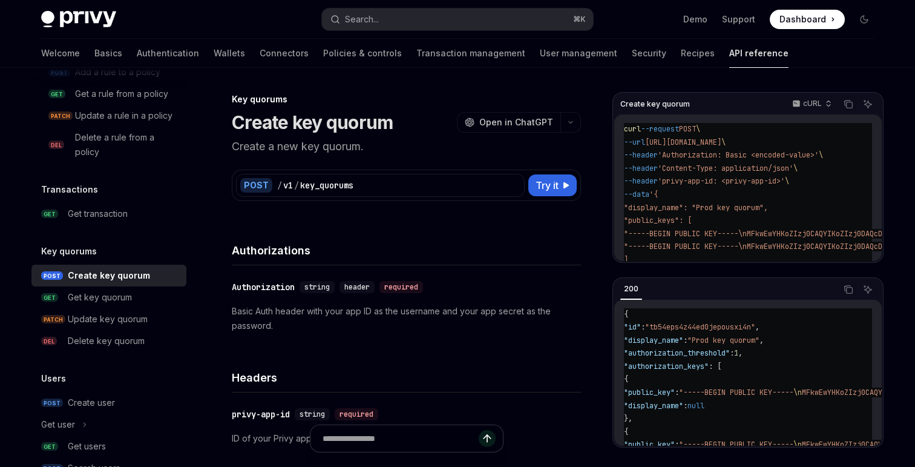
scroll to position [1016, 0]
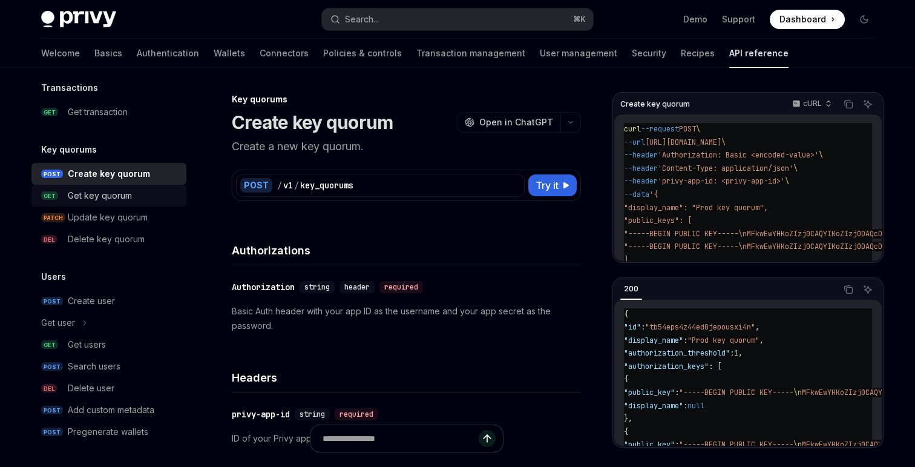
click at [95, 199] on div "Get key quorum" at bounding box center [100, 195] width 64 height 15
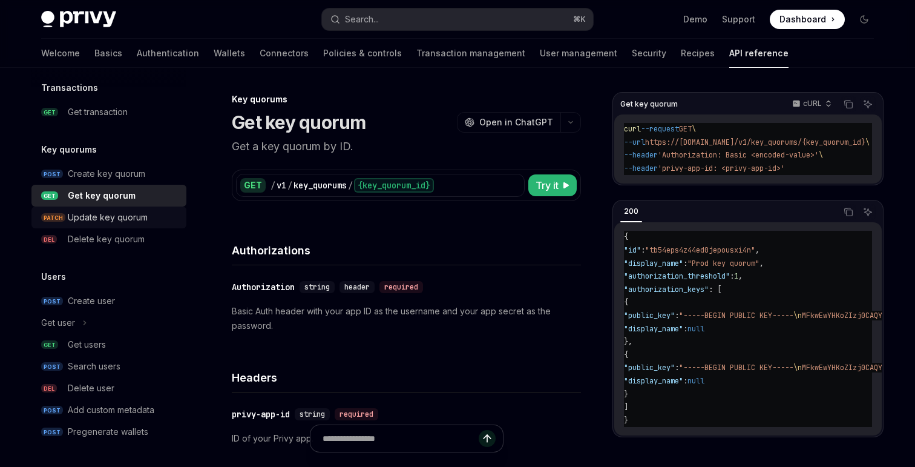
click at [95, 220] on div "Update key quorum" at bounding box center [108, 217] width 80 height 15
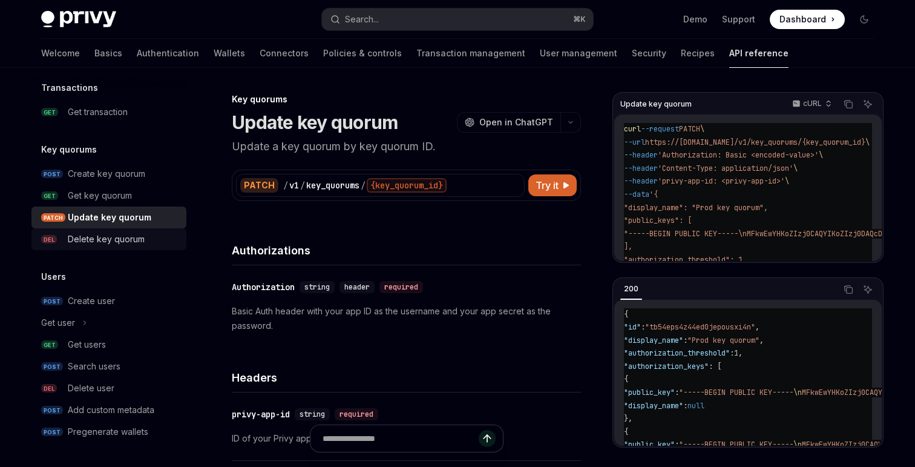
click at [96, 236] on div "Delete key quorum" at bounding box center [106, 239] width 77 height 15
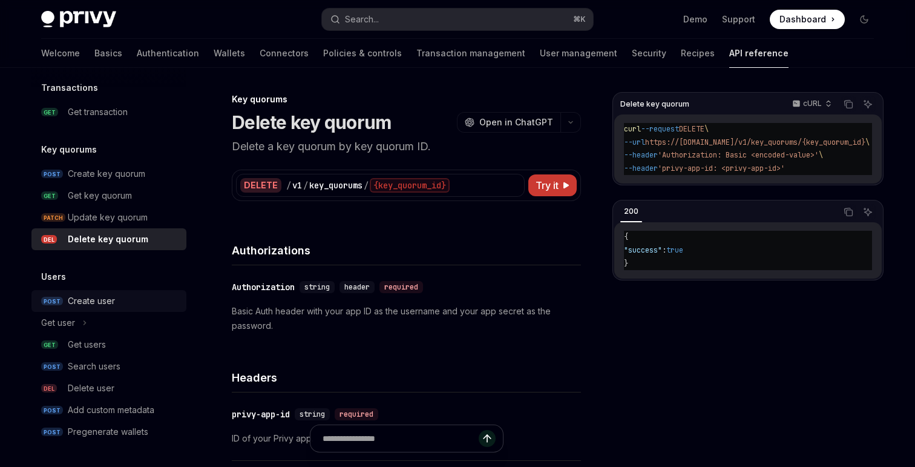
click at [97, 298] on div "Create user" at bounding box center [91, 301] width 47 height 15
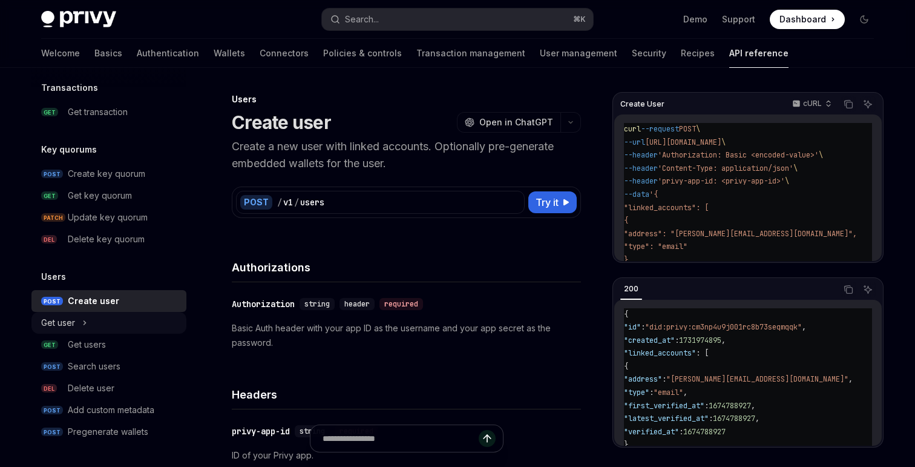
click at [97, 323] on button "Get user" at bounding box center [108, 323] width 155 height 22
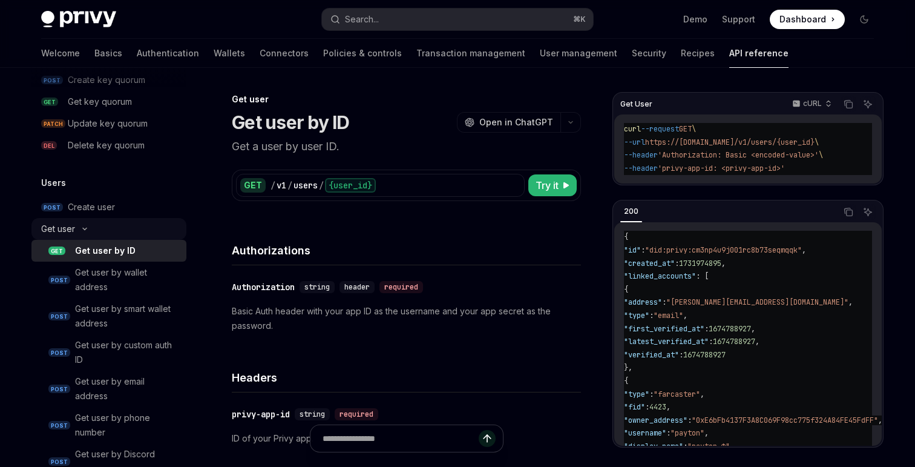
scroll to position [1137, 0]
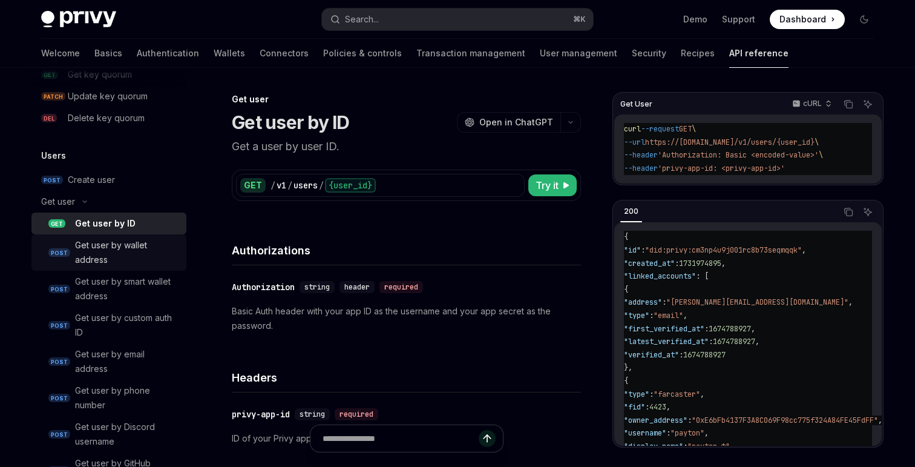
click at [103, 254] on div "Get user by wallet address" at bounding box center [127, 252] width 104 height 29
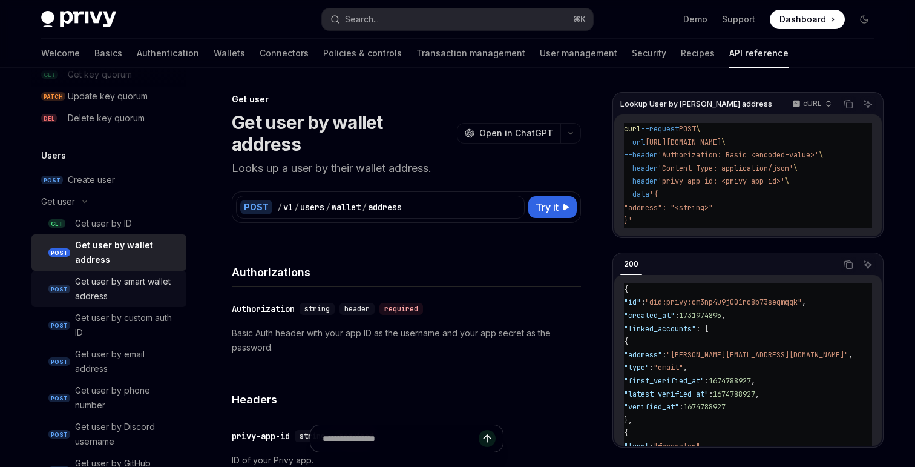
click at [103, 280] on div "Get user by smart wallet address" at bounding box center [127, 288] width 104 height 29
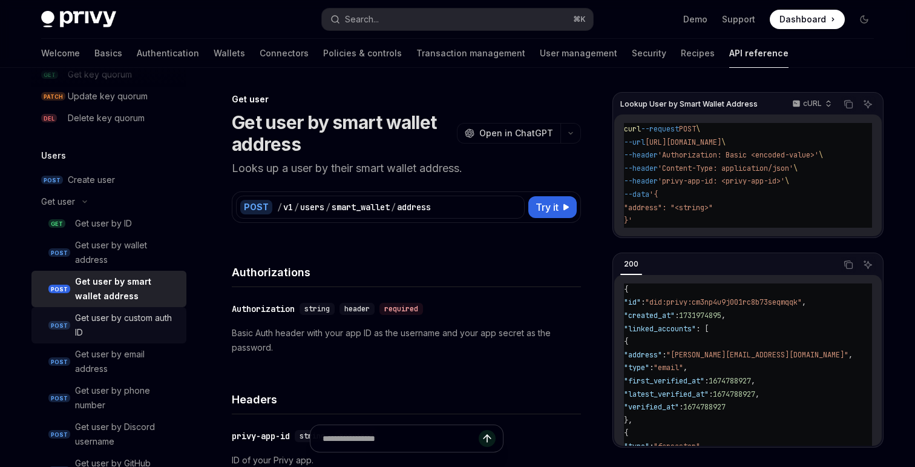
click at [102, 326] on div "Get user by custom auth ID" at bounding box center [127, 325] width 104 height 29
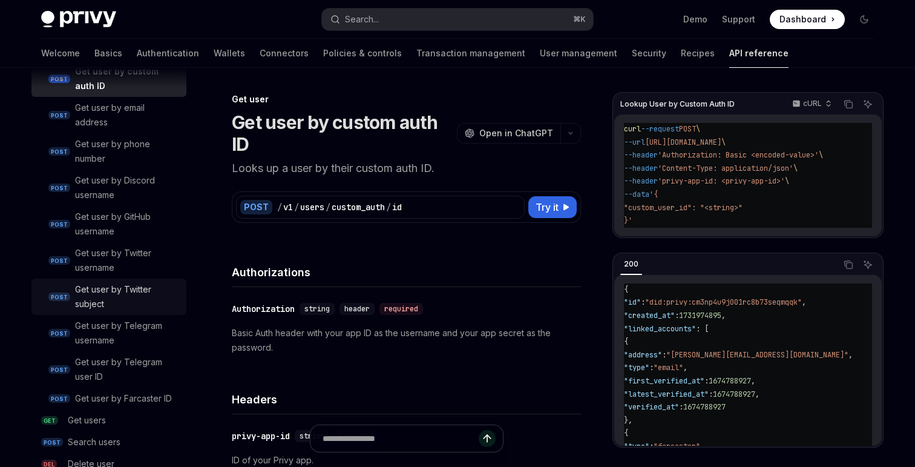
click at [104, 305] on div "Get user by Twitter subject" at bounding box center [127, 296] width 104 height 29
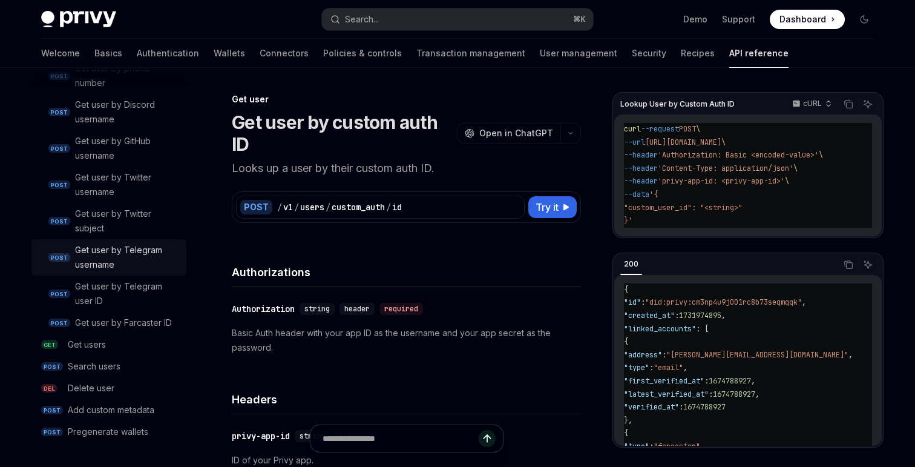
click at [104, 243] on div "Get user by Telegram username" at bounding box center [127, 257] width 104 height 29
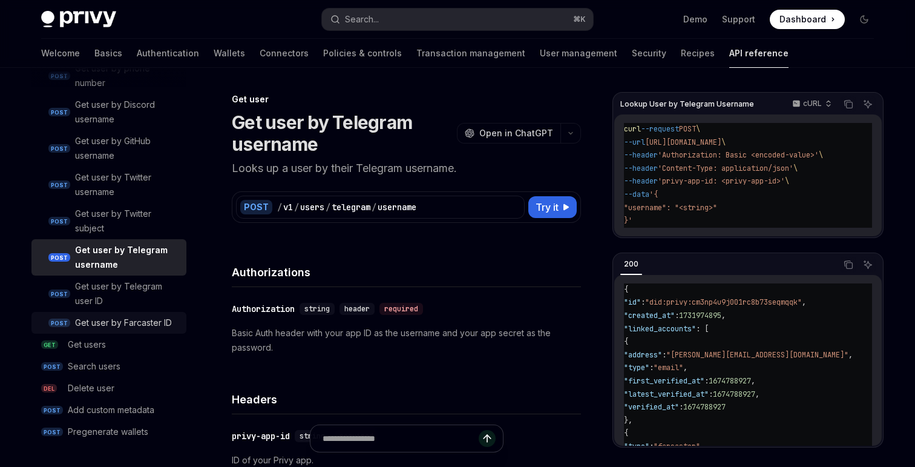
click at [100, 324] on div "Get user by Farcaster ID" at bounding box center [123, 322] width 97 height 15
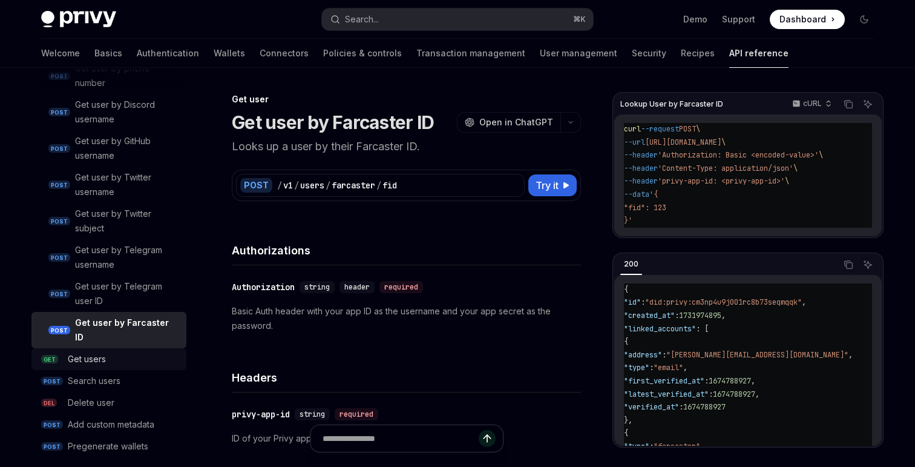
click at [100, 352] on div "Get users" at bounding box center [87, 359] width 38 height 15
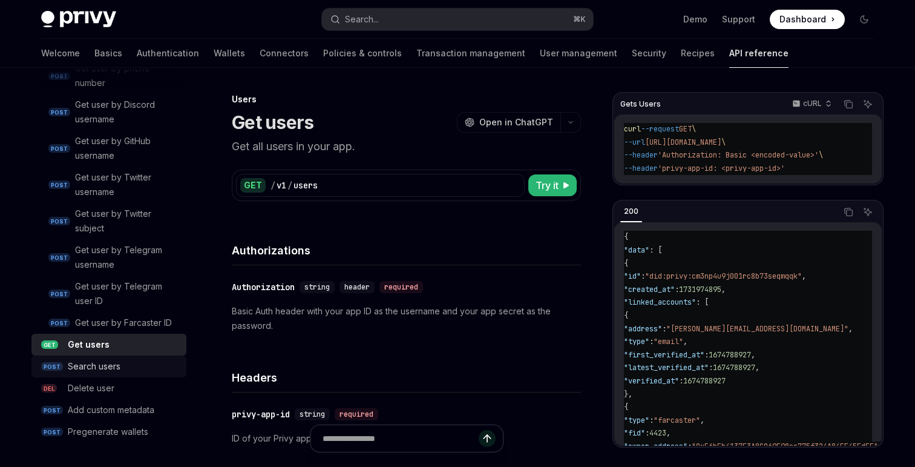
click at [100, 375] on link "POST Search users" at bounding box center [108, 366] width 155 height 22
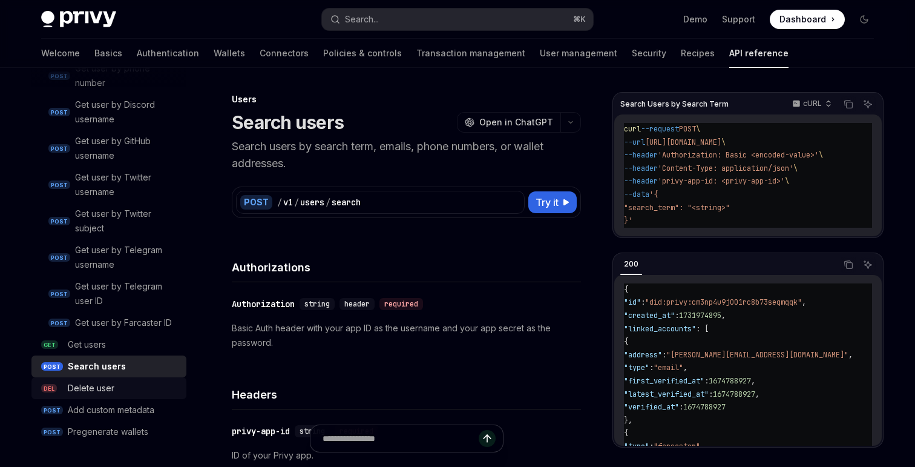
click at [99, 398] on link "DEL Delete user" at bounding box center [108, 388] width 155 height 22
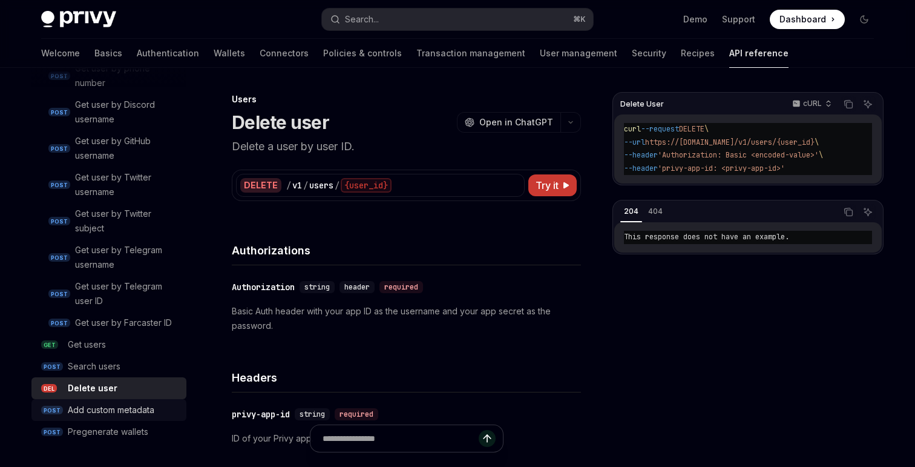
click at [99, 416] on div "Add custom metadata" at bounding box center [111, 410] width 87 height 15
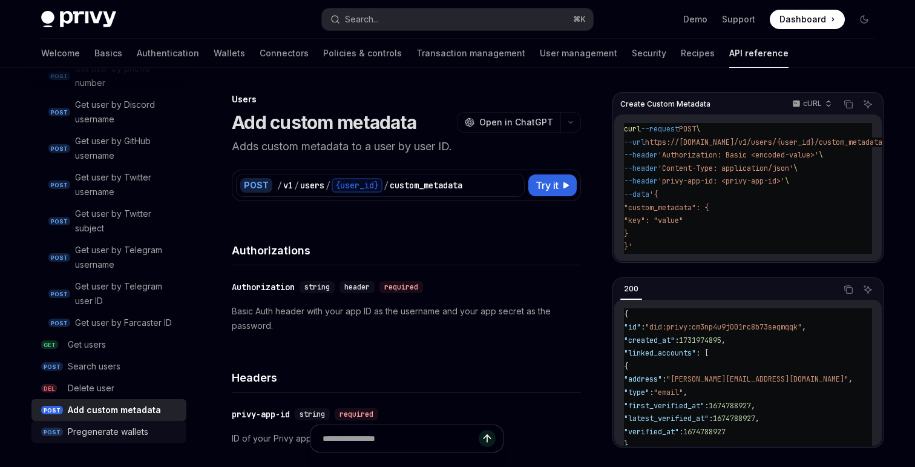
click at [99, 431] on div "Pregenerate wallets" at bounding box center [108, 431] width 81 height 15
type textarea "*"
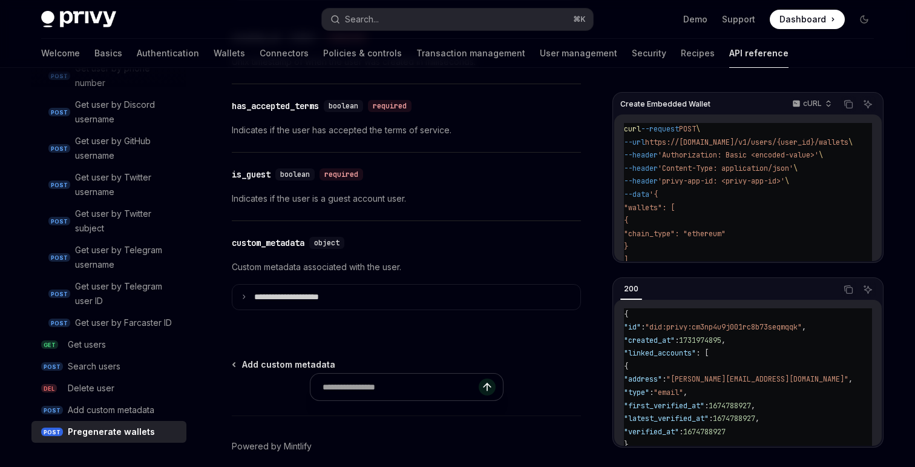
scroll to position [1251, 0]
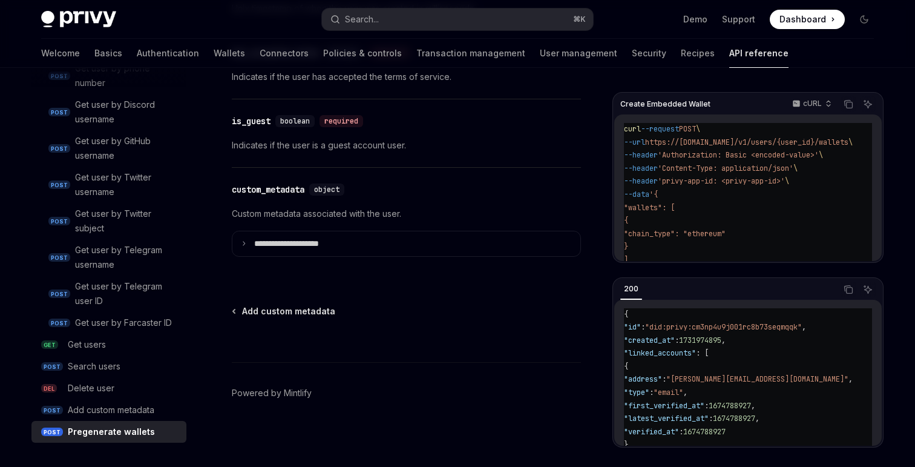
click at [257, 36] on div "Privy Docs home page Search... ⌘ K Demo Support Dashboard Dashboard Search..." at bounding box center [457, 19] width 833 height 39
